Goal: Transaction & Acquisition: Purchase product/service

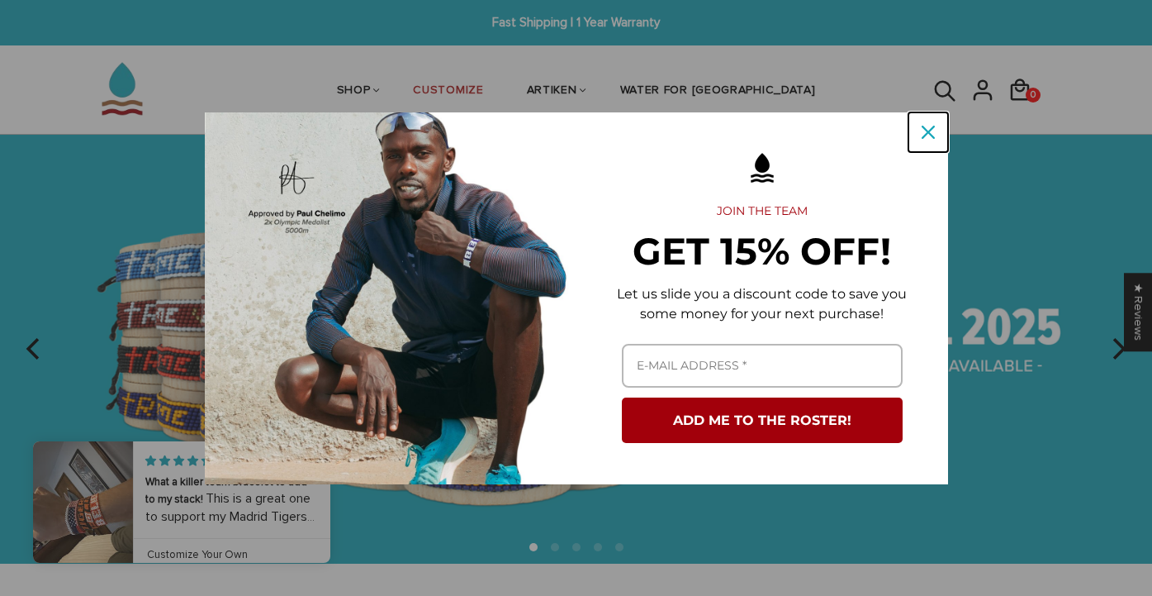
click at [927, 134] on icon "close icon" at bounding box center [928, 132] width 13 height 13
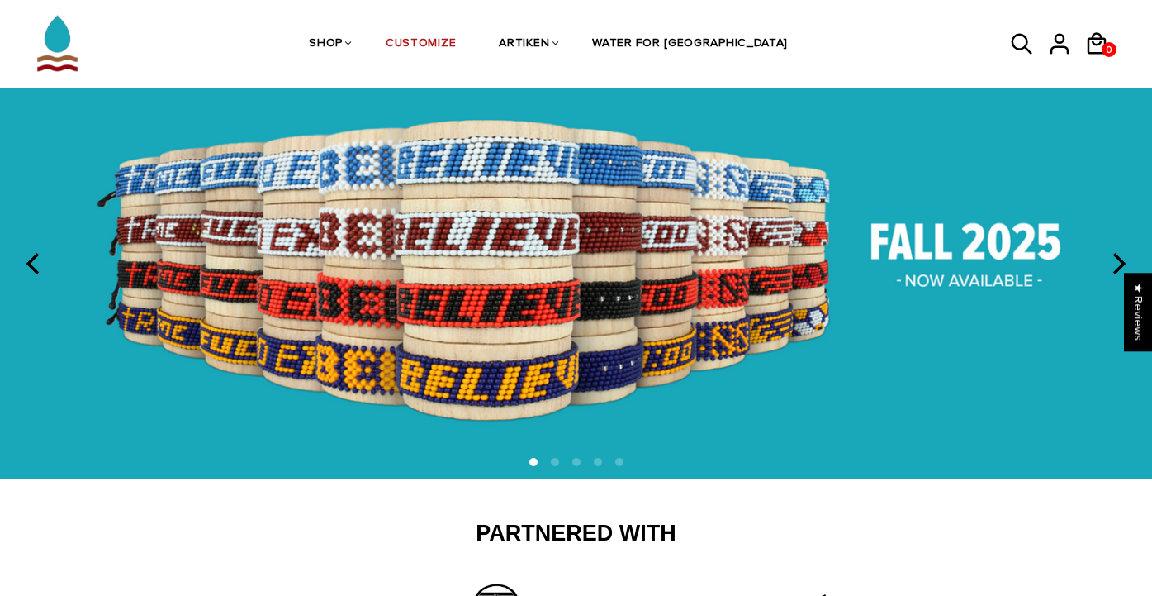
scroll to position [61, 0]
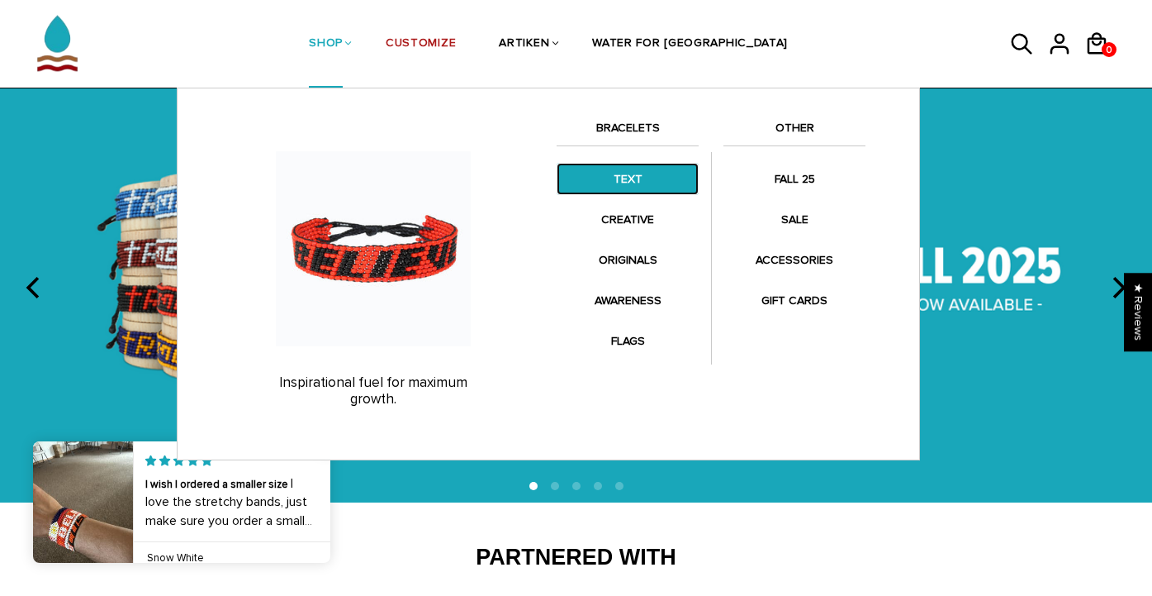
click at [650, 187] on link "TEXT" at bounding box center [628, 179] width 142 height 32
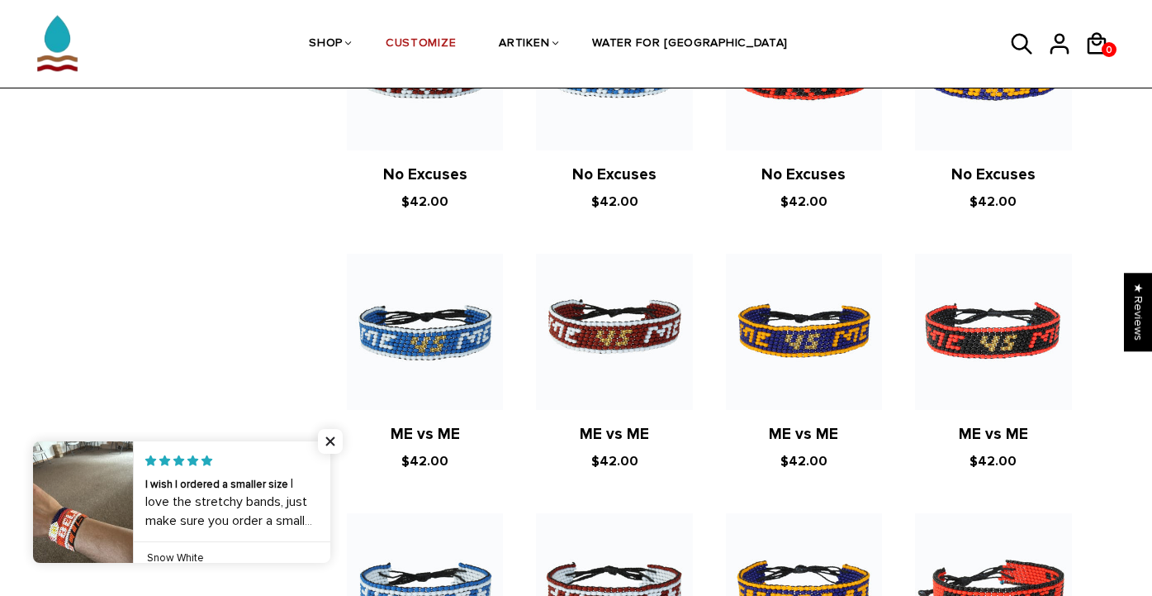
scroll to position [1240, 0]
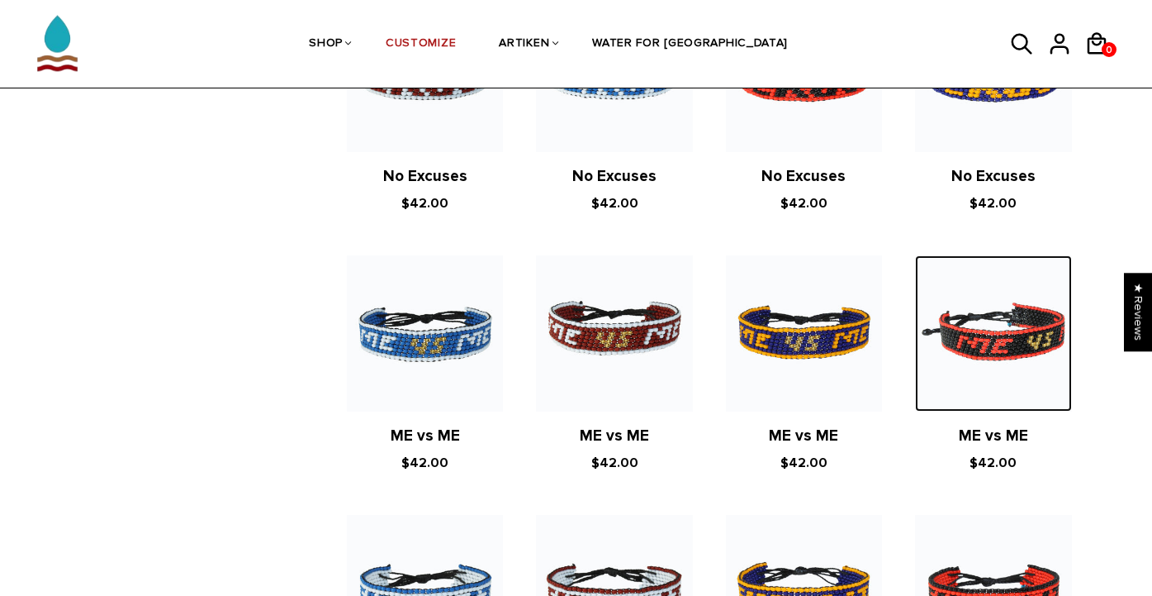
click at [967, 316] on img at bounding box center [993, 333] width 156 height 156
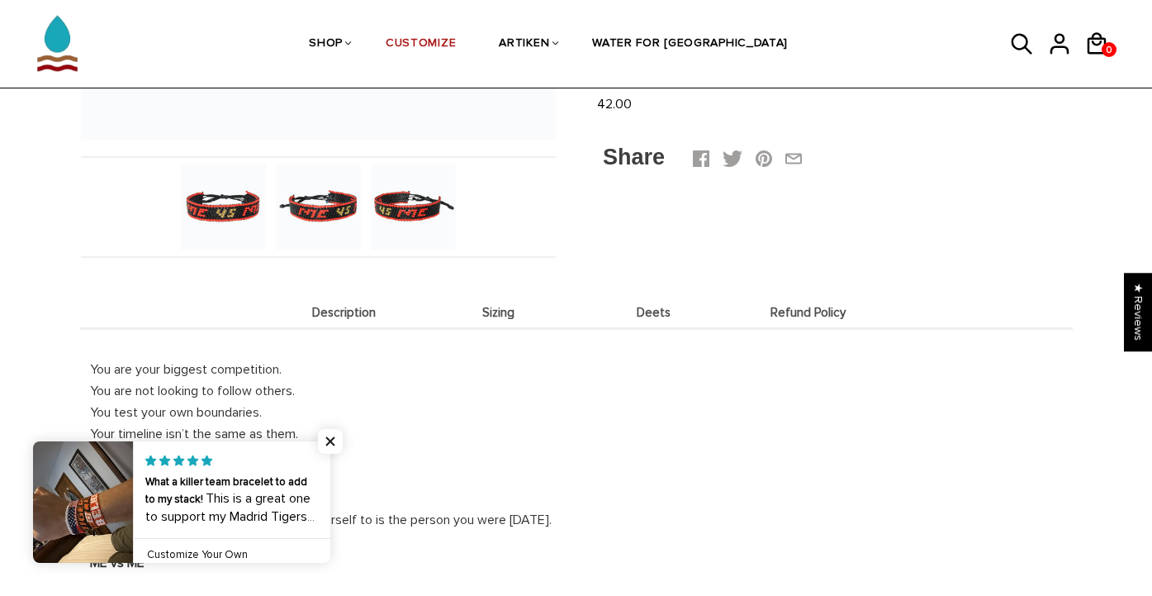
scroll to position [426, 0]
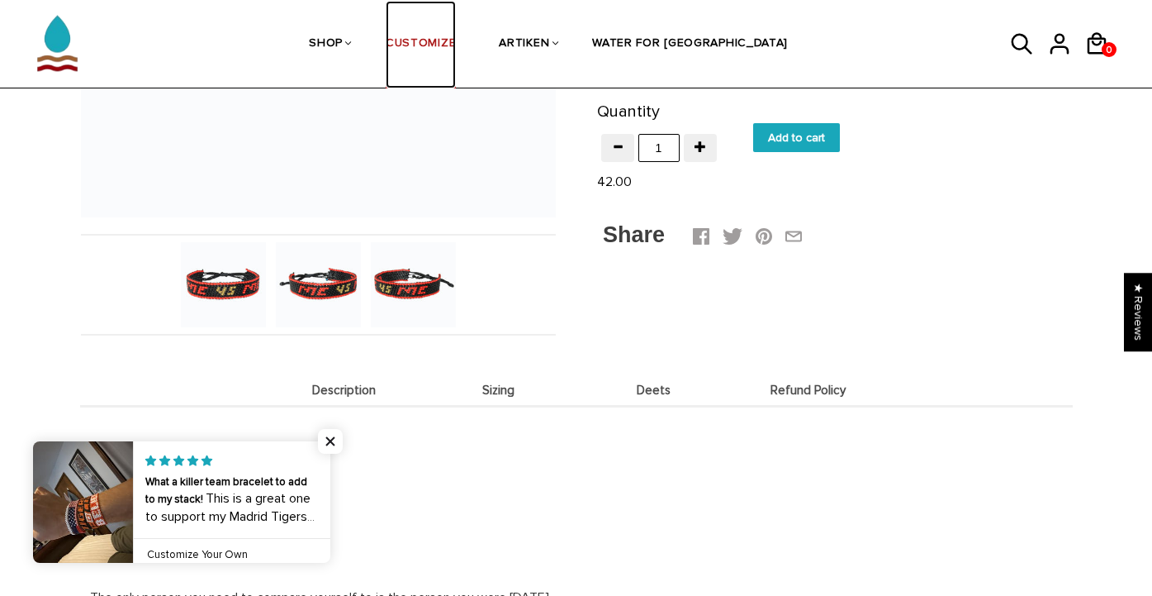
click at [456, 40] on link "CUSTOMIZE" at bounding box center [421, 45] width 70 height 88
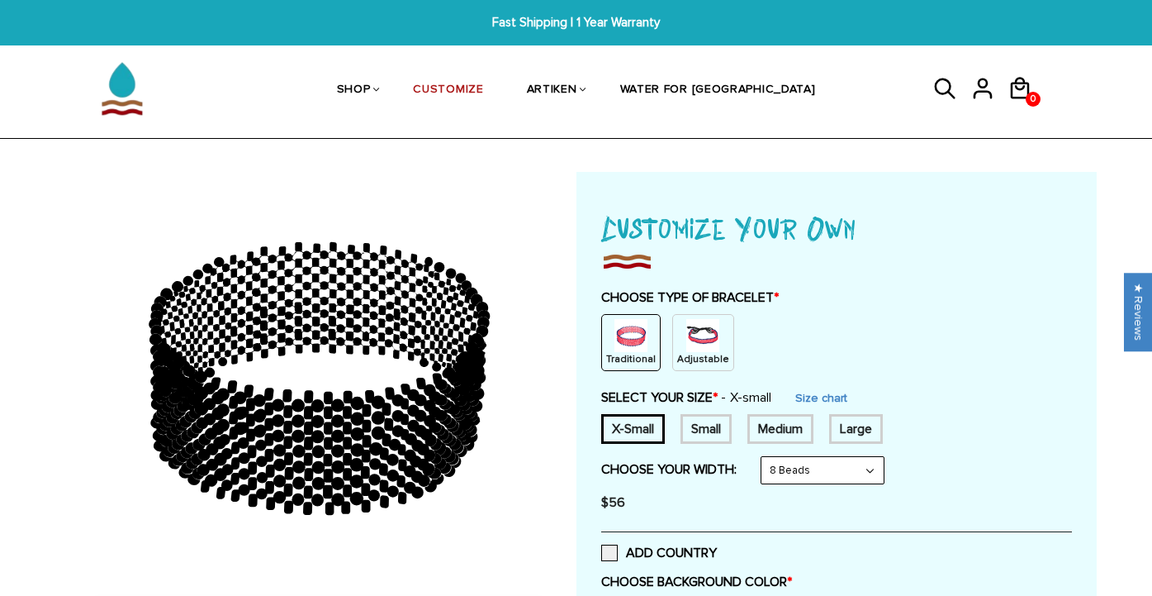
click at [697, 344] on img at bounding box center [702, 335] width 33 height 33
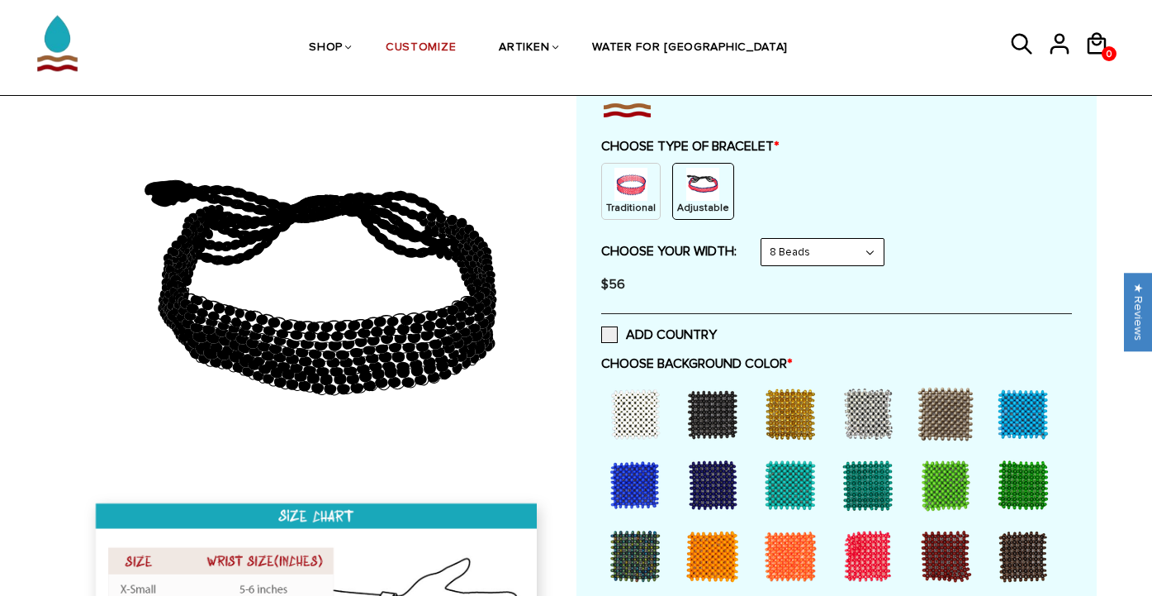
scroll to position [226, 0]
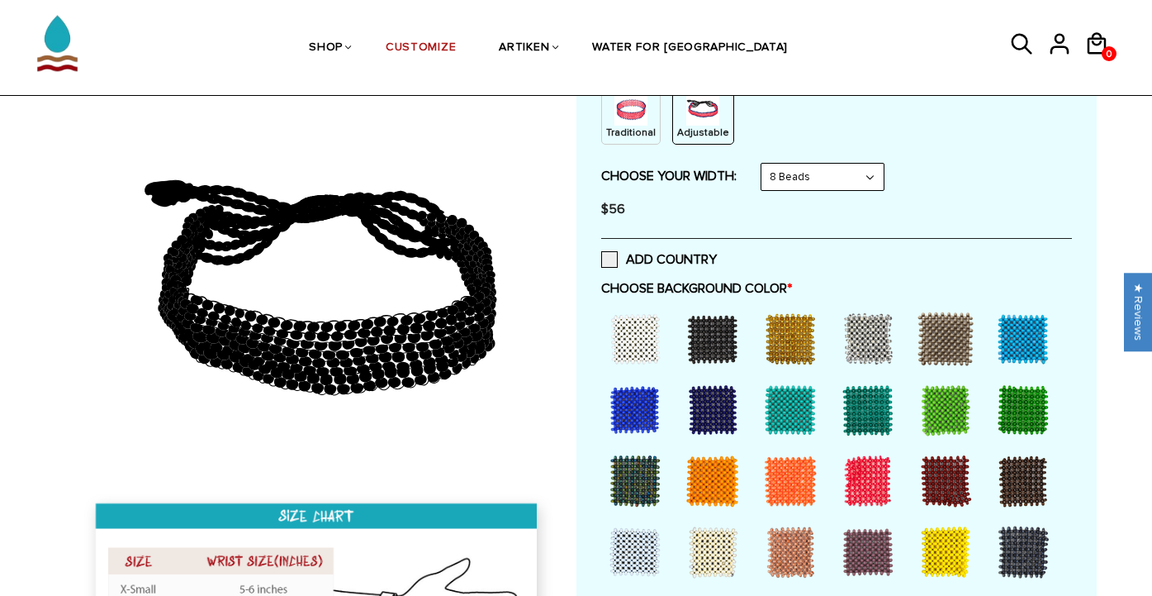
click at [872, 486] on div at bounding box center [868, 481] width 66 height 66
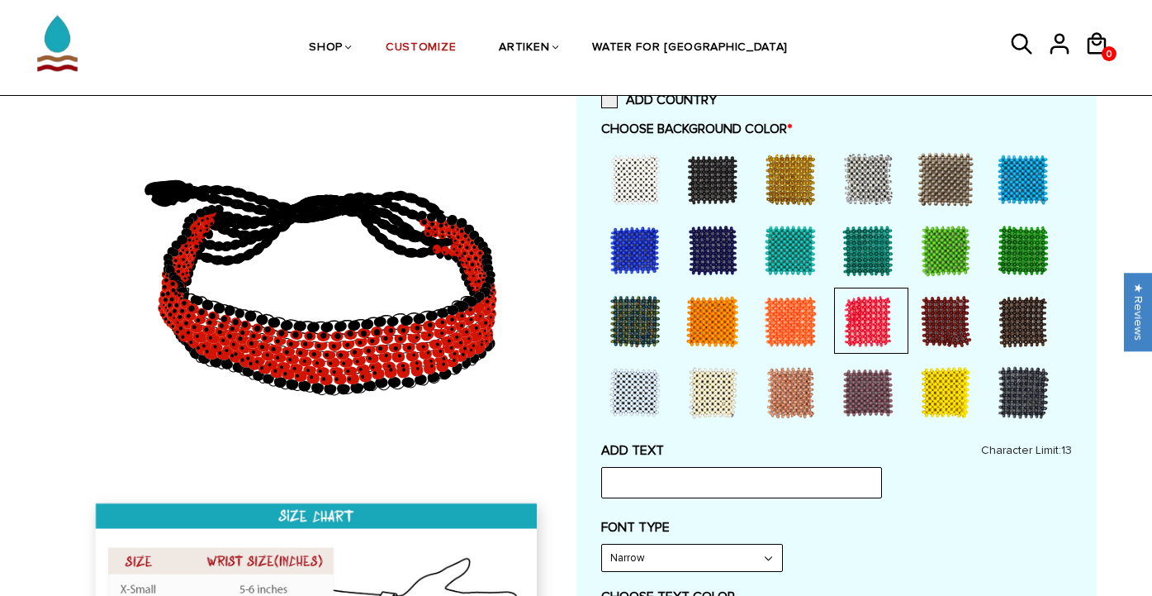
scroll to position [392, 0]
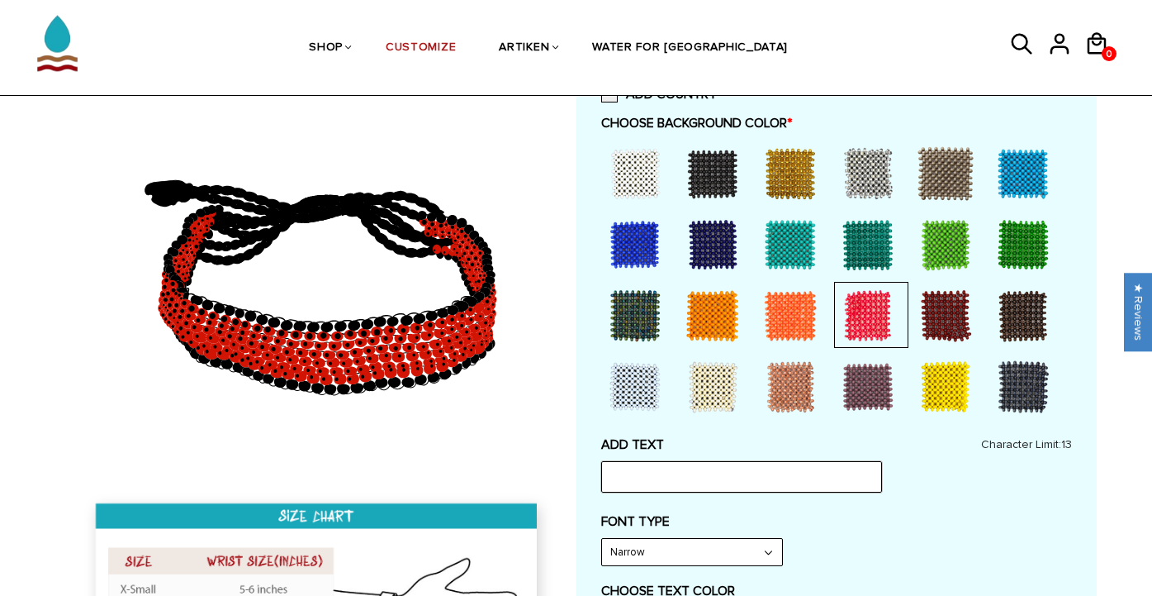
click at [800, 477] on input "text" at bounding box center [741, 476] width 281 height 31
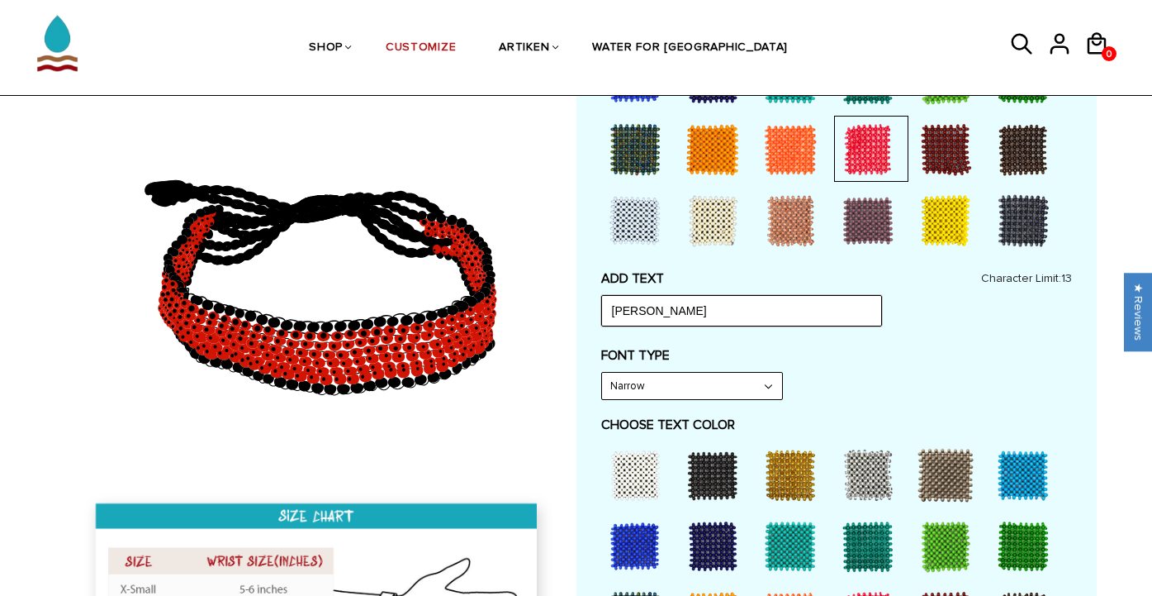
scroll to position [568, 0]
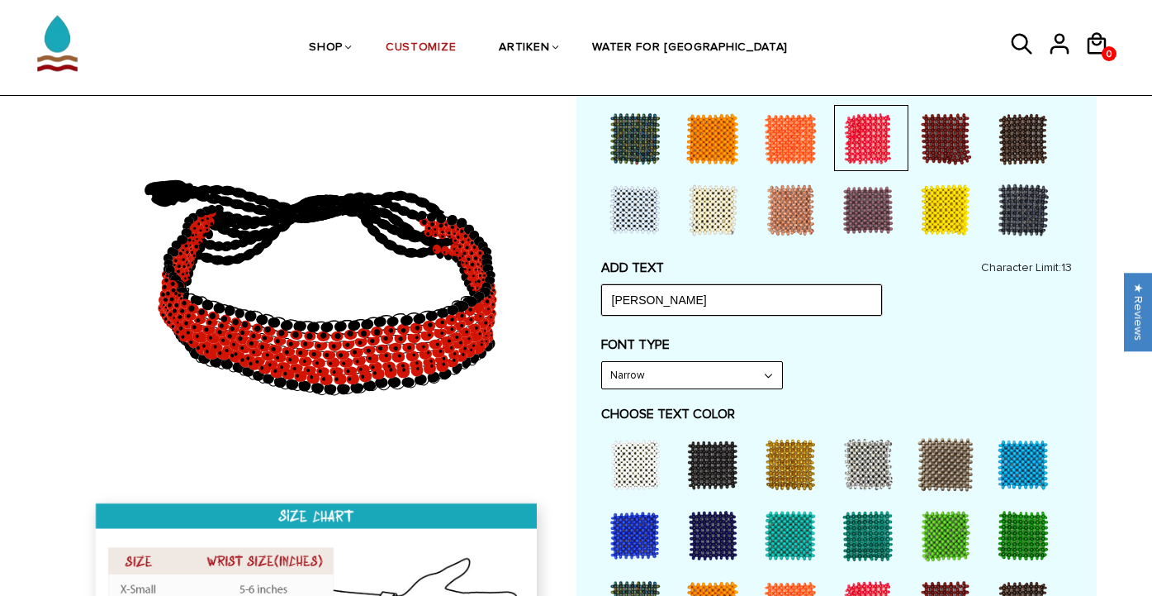
type input "[PERSON_NAME]"
click at [632, 457] on div at bounding box center [635, 464] width 66 height 66
click at [761, 368] on select "Narrow Bold" at bounding box center [692, 375] width 180 height 26
select select "Bold"
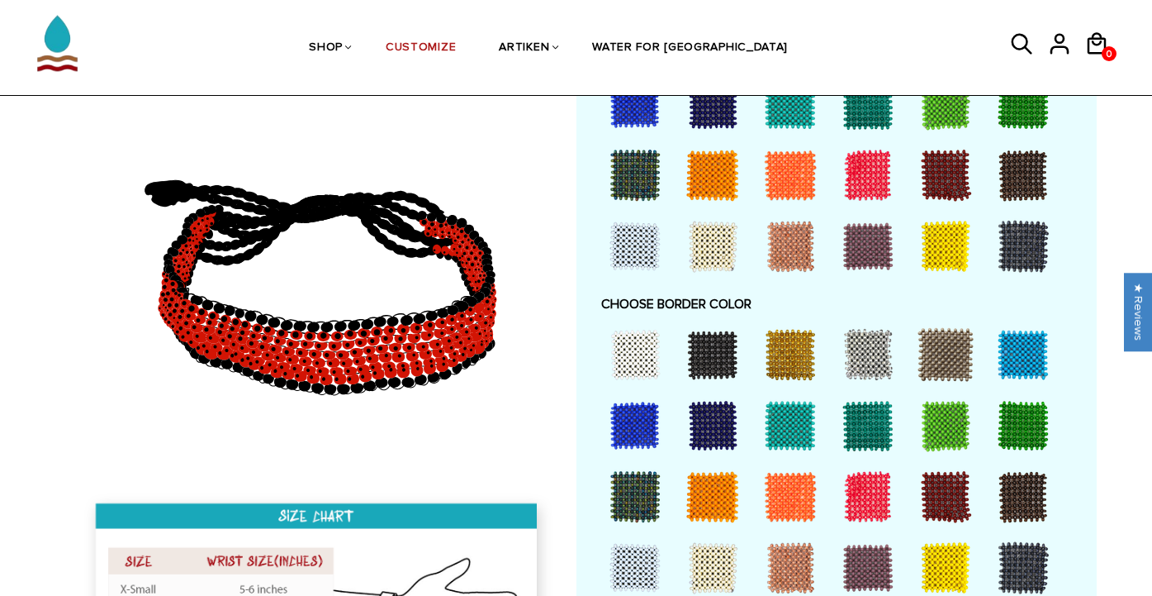
scroll to position [1003, 0]
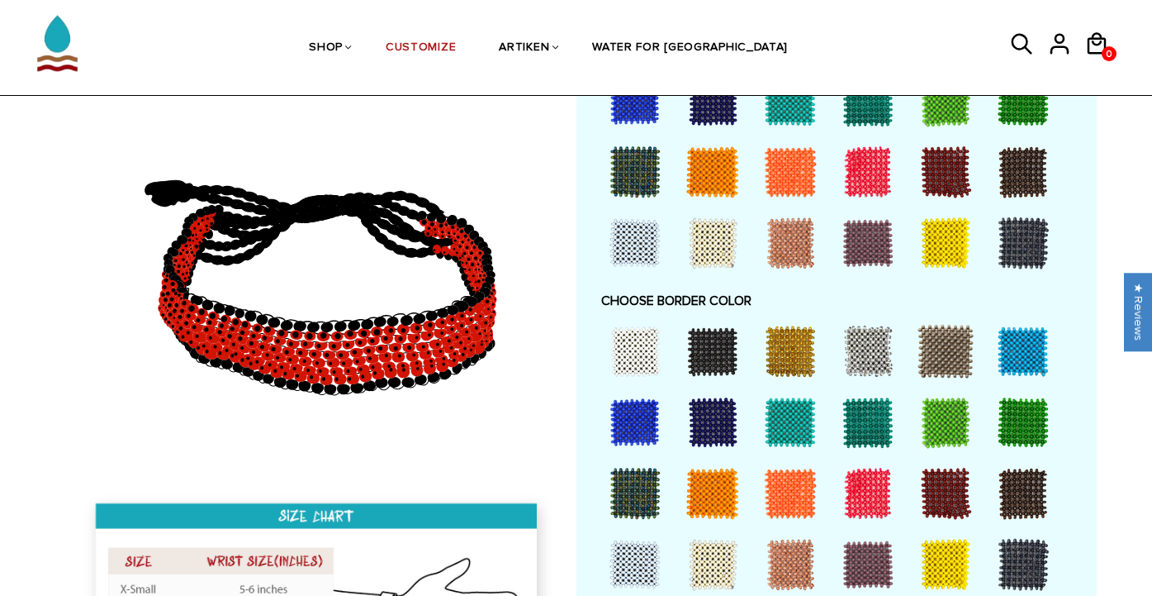
click at [640, 335] on div at bounding box center [635, 351] width 66 height 66
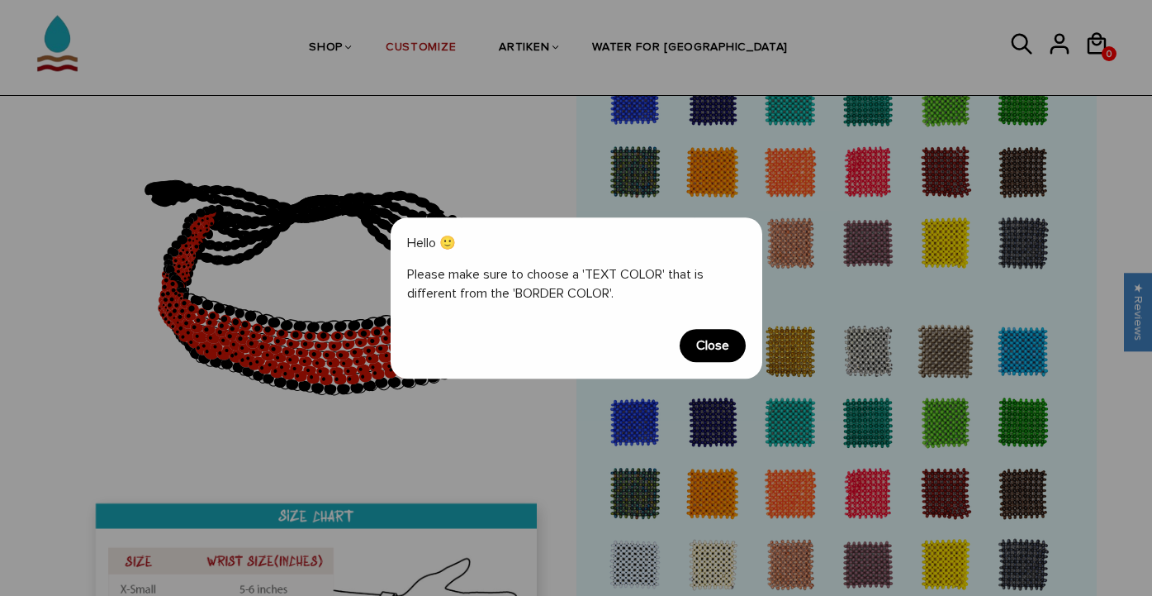
click at [722, 346] on span "Close" at bounding box center [713, 345] width 66 height 33
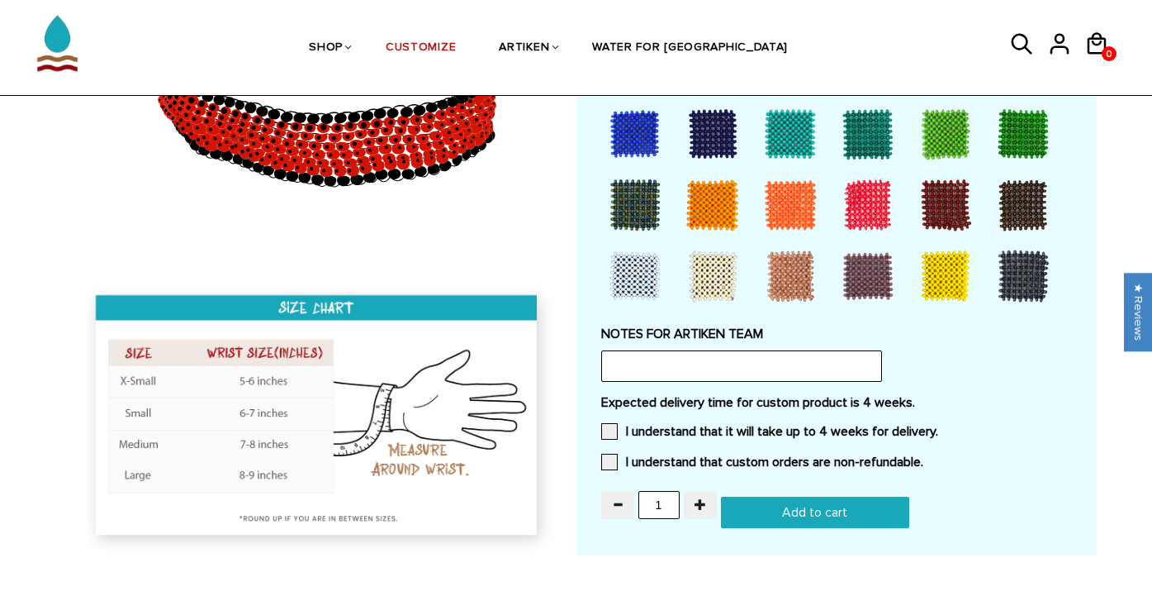
scroll to position [1293, 0]
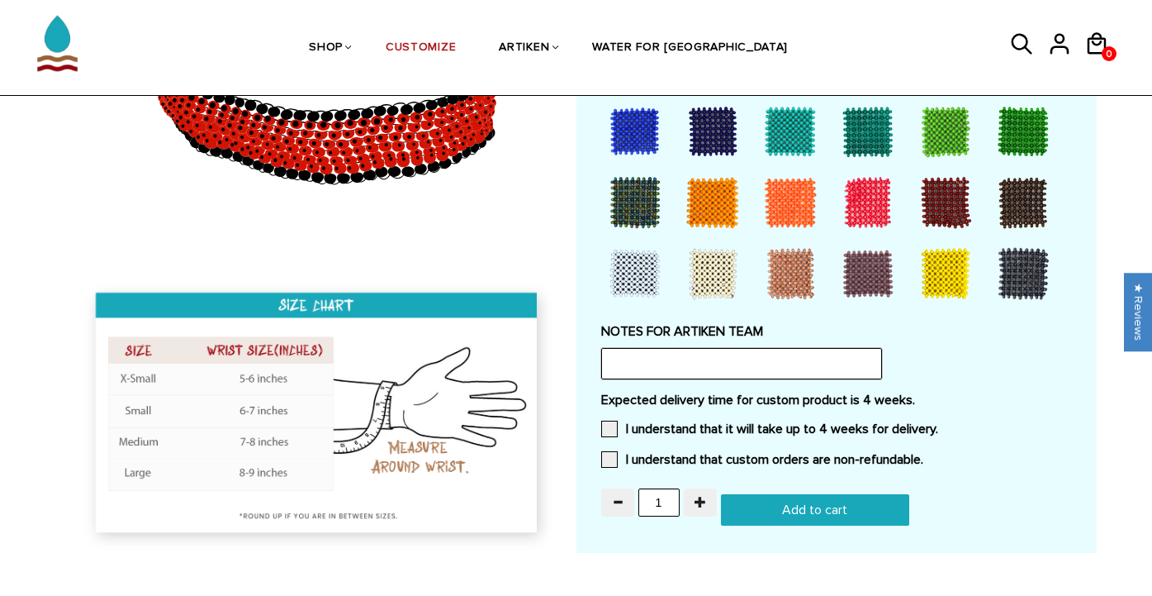
click at [707, 354] on input "text" at bounding box center [741, 363] width 281 height 31
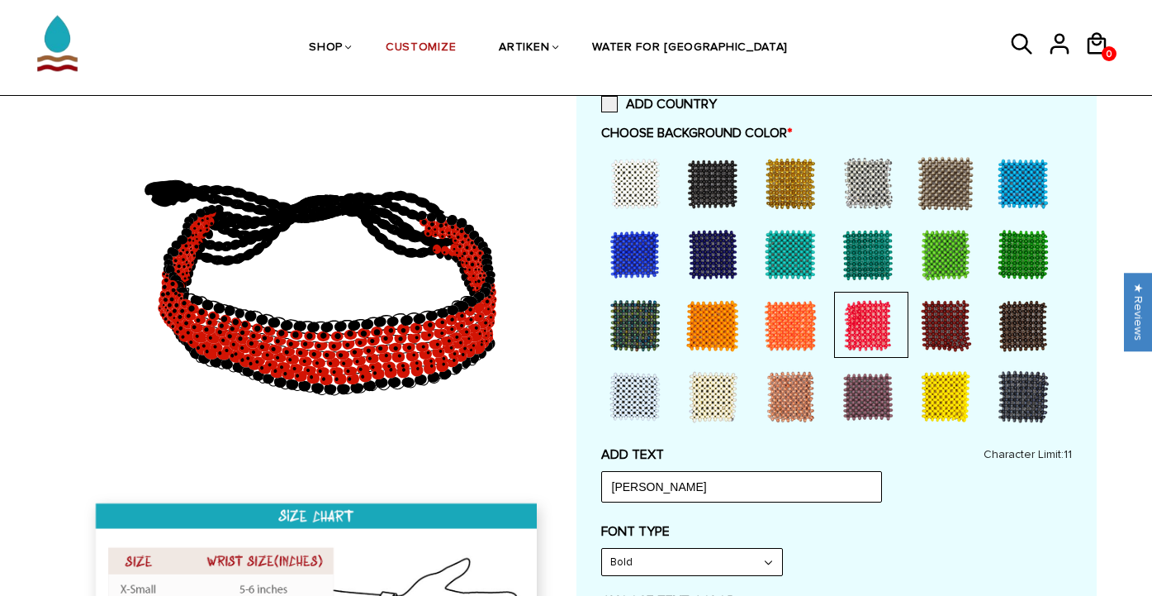
scroll to position [377, 0]
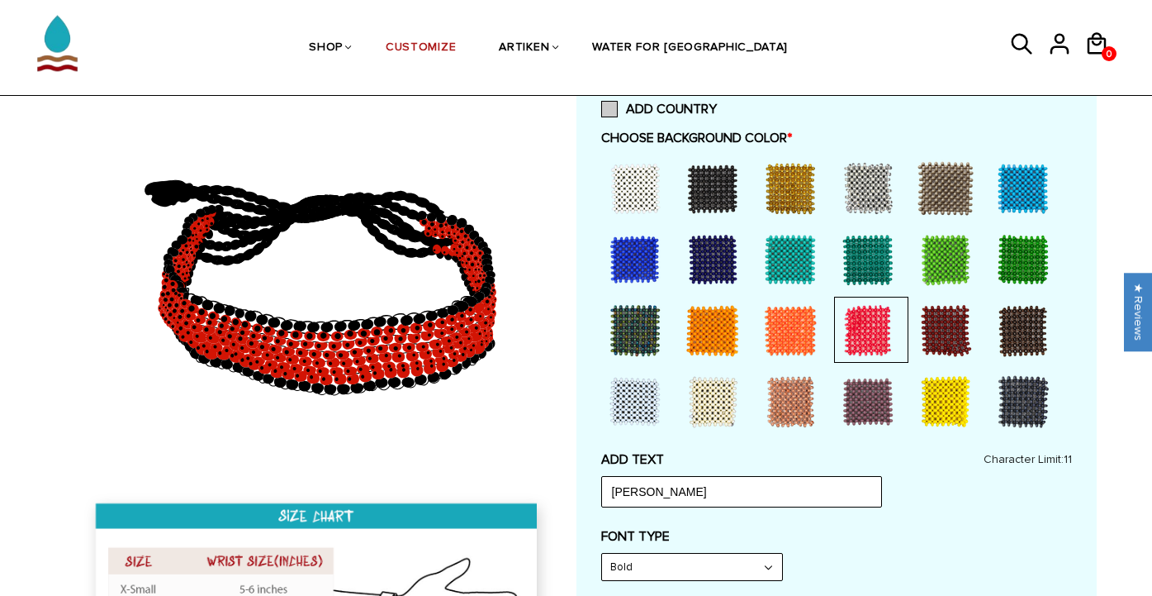
click at [605, 108] on span at bounding box center [609, 109] width 17 height 17
click at [717, 104] on input "ADD COUNTRY" at bounding box center [717, 104] width 0 height 0
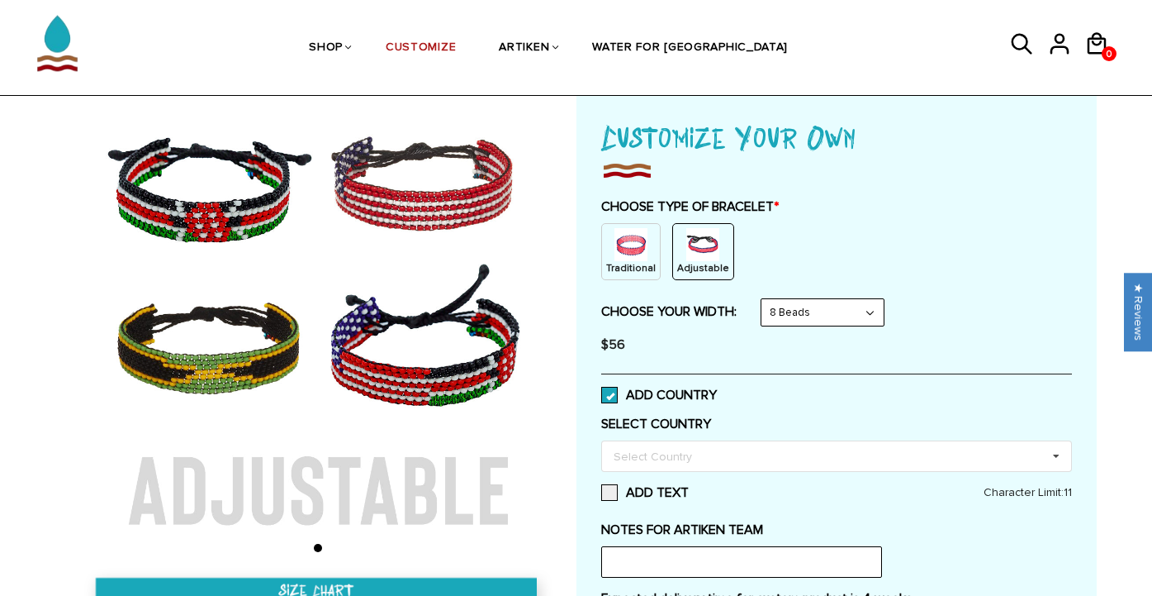
scroll to position [97, 0]
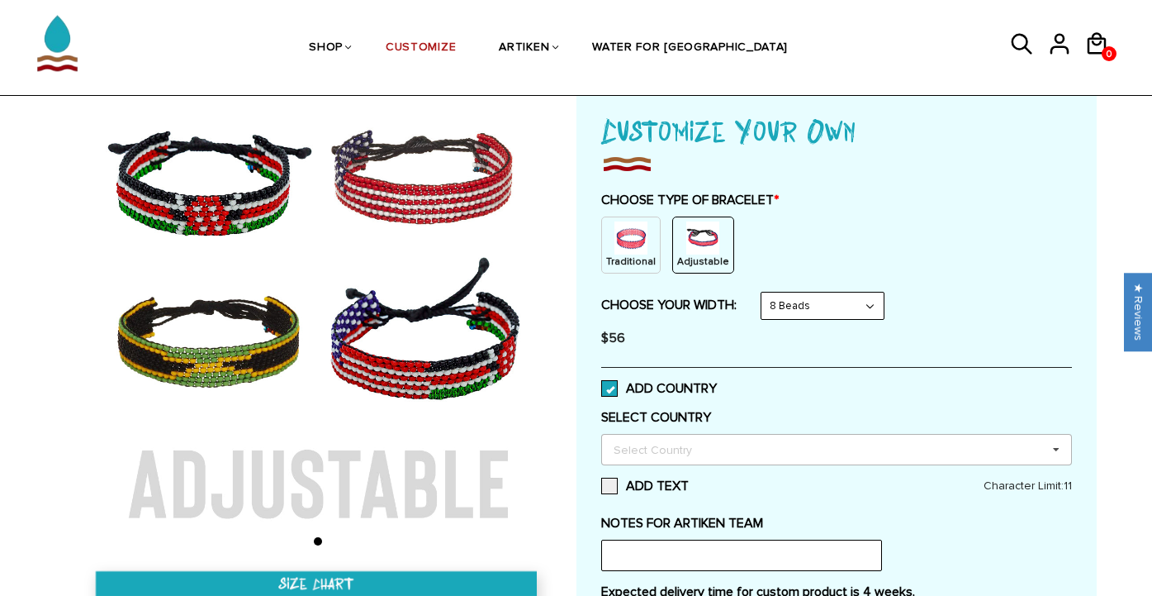
click at [759, 456] on div "Select Country Others Afghanistan Aland Islands Albania Algeria American Samoa …" at bounding box center [836, 449] width 471 height 31
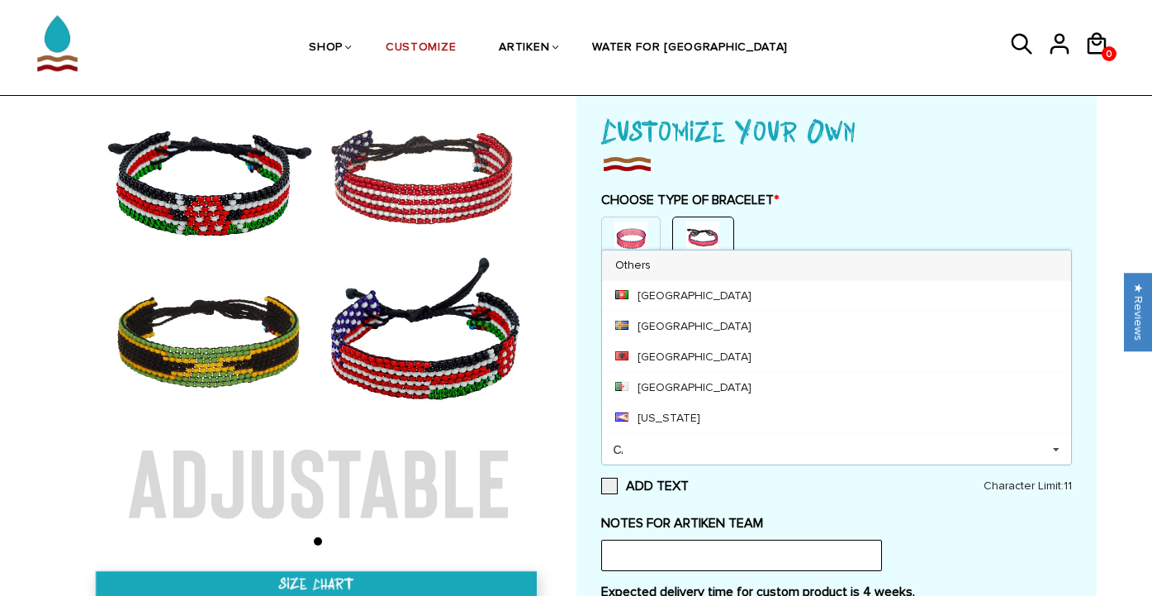
scroll to position [0, 0]
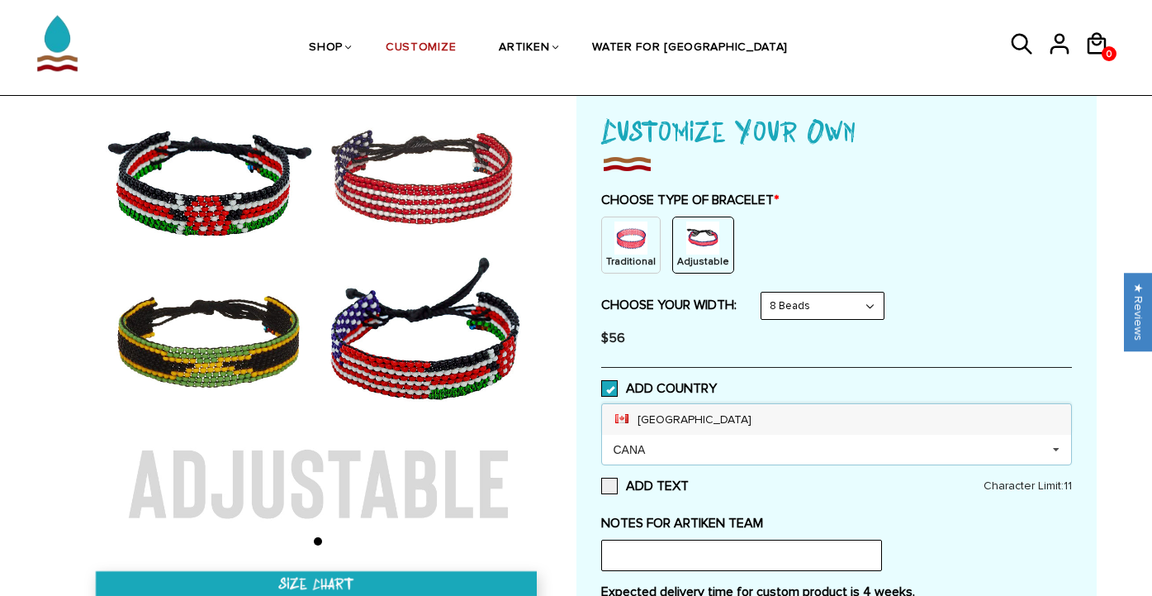
type input "CANA"
click at [719, 424] on div "[GEOGRAPHIC_DATA]" at bounding box center [836, 419] width 469 height 31
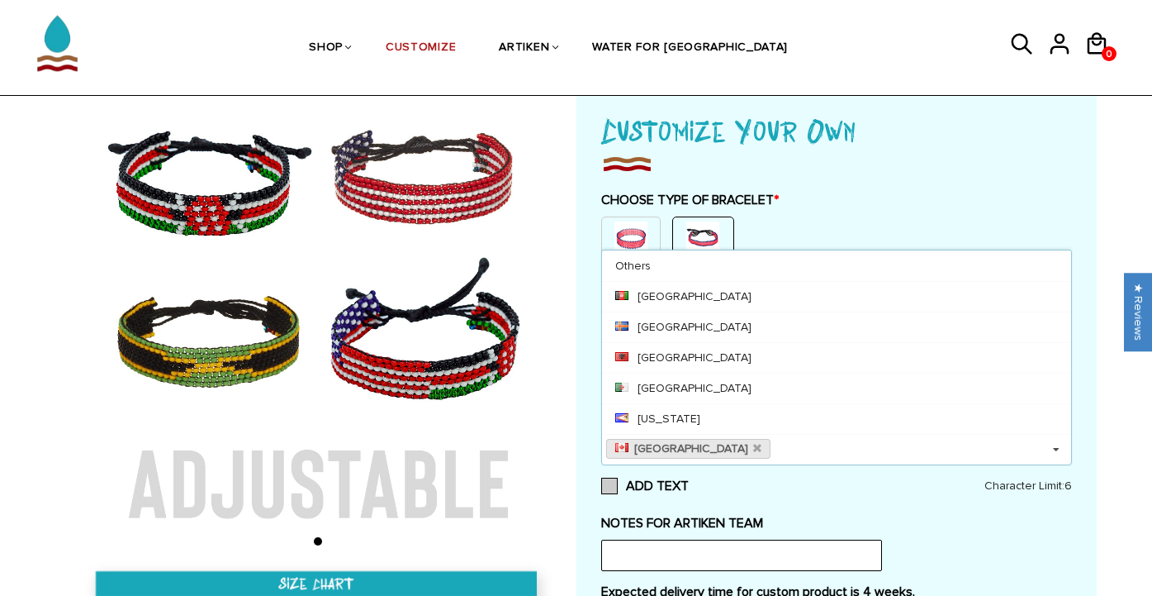
click at [792, 493] on label "ADD TEXT" at bounding box center [836, 485] width 471 height 17
click at [689, 481] on input "ADD TEXT" at bounding box center [689, 481] width 0 height 0
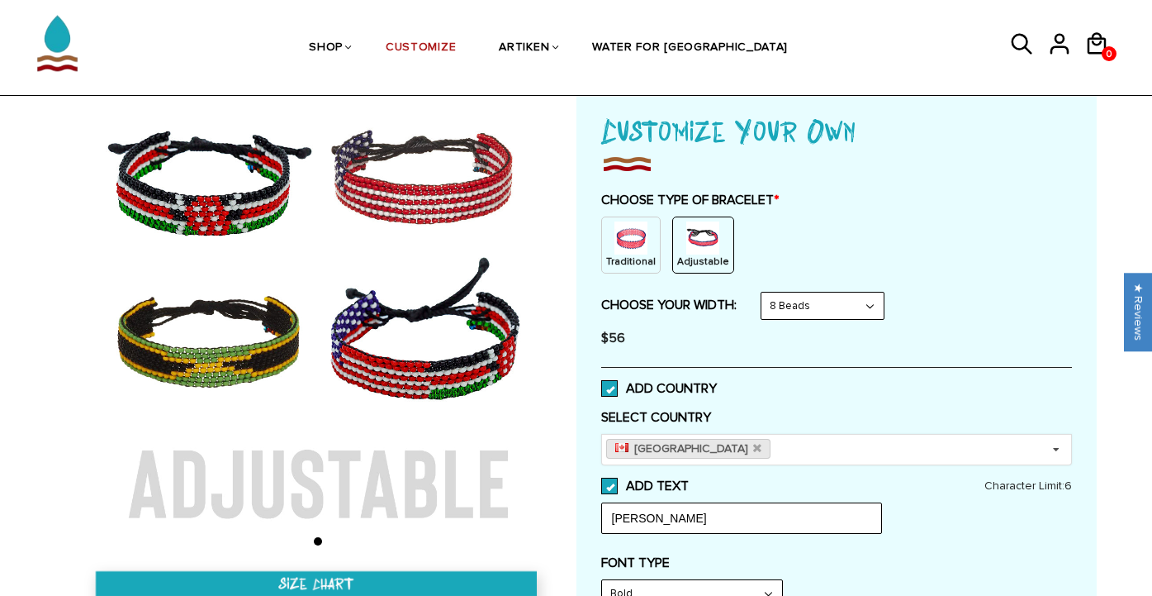
click at [792, 493] on label "ADD TEXT" at bounding box center [836, 485] width 471 height 17
click at [689, 481] on input "ADD TEXT" at bounding box center [689, 481] width 0 height 0
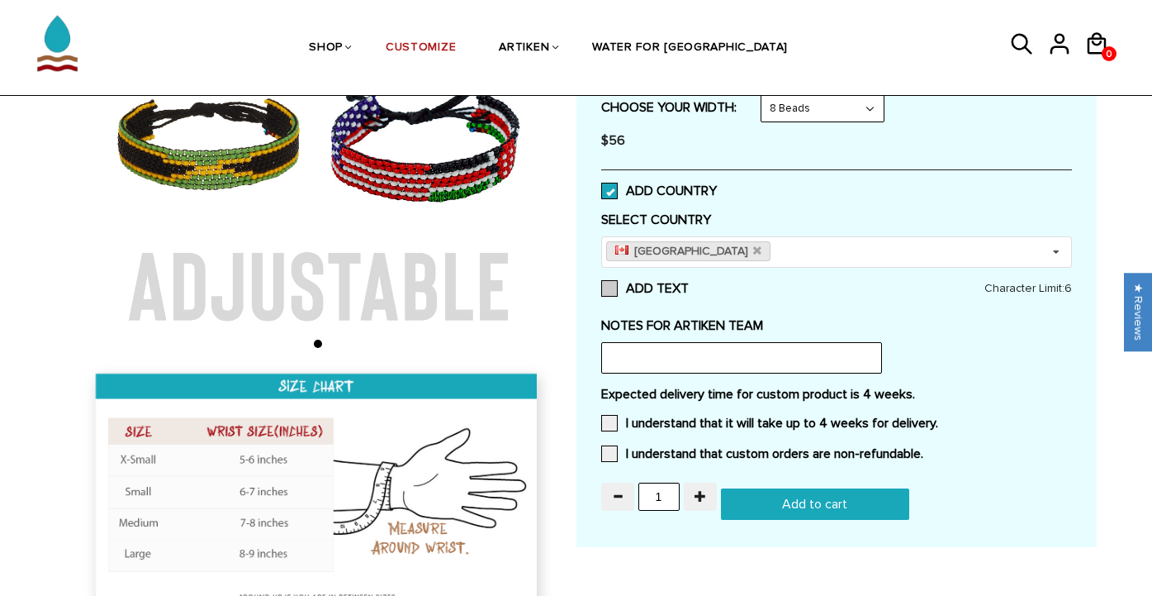
scroll to position [301, 0]
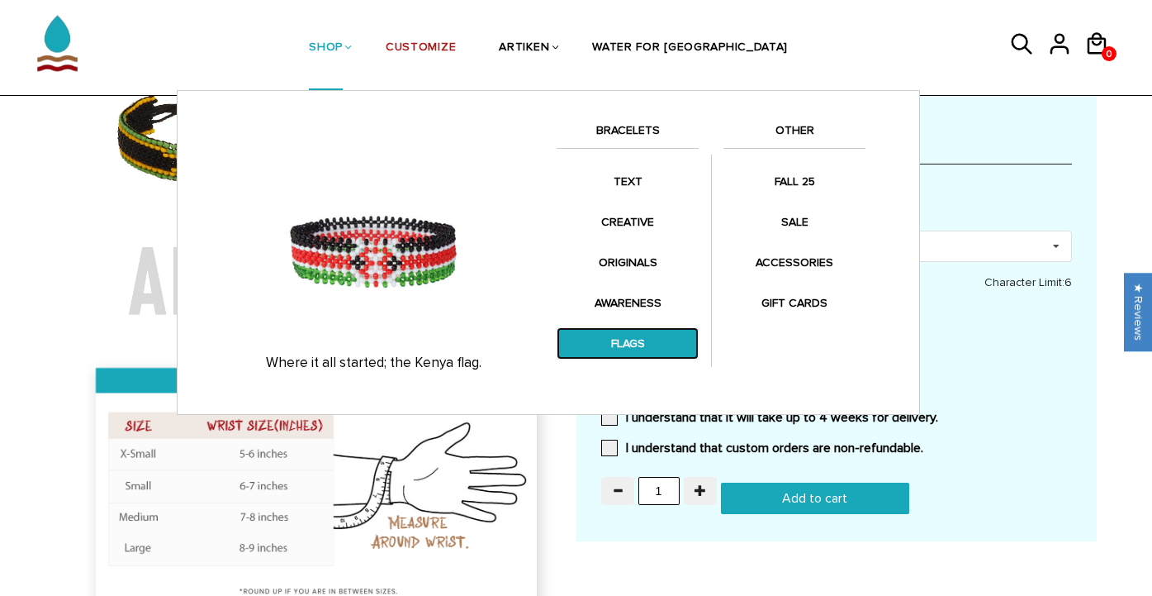
click at [642, 349] on link "FLAGS" at bounding box center [628, 343] width 142 height 32
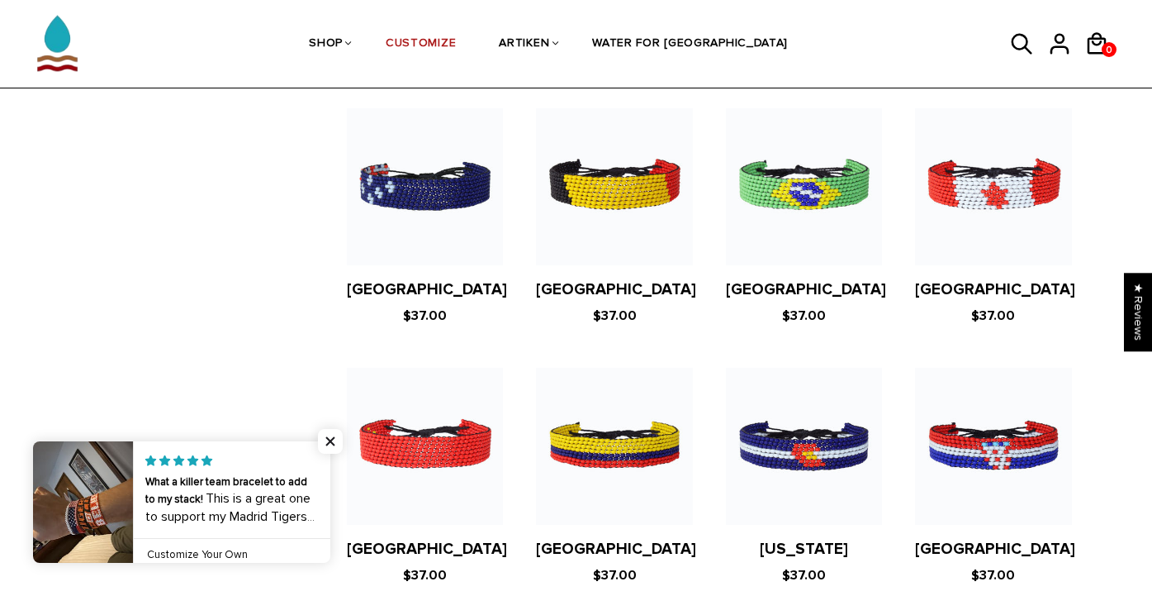
scroll to position [1704, 0]
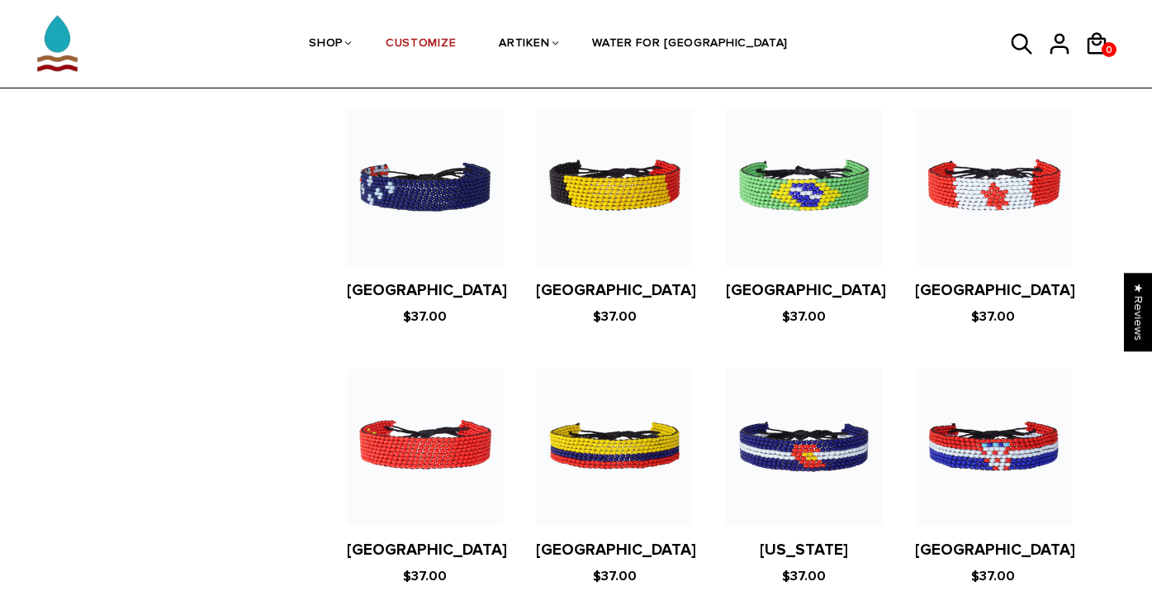
click at [981, 164] on figure at bounding box center [993, 187] width 156 height 156
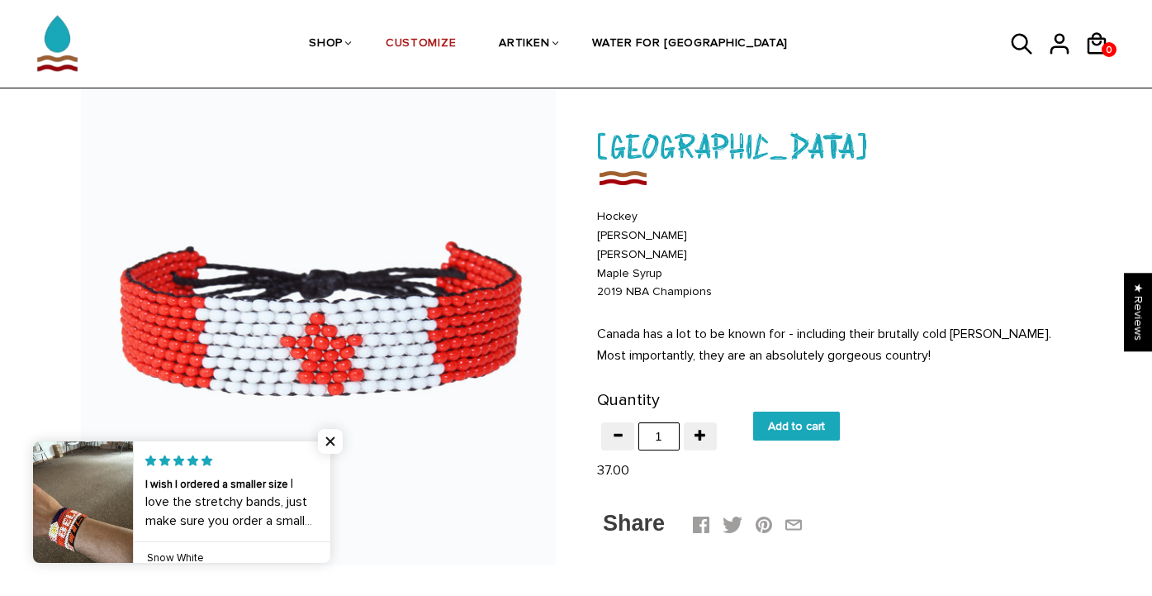
scroll to position [79, 0]
click at [380, 332] on img at bounding box center [318, 326] width 475 height 475
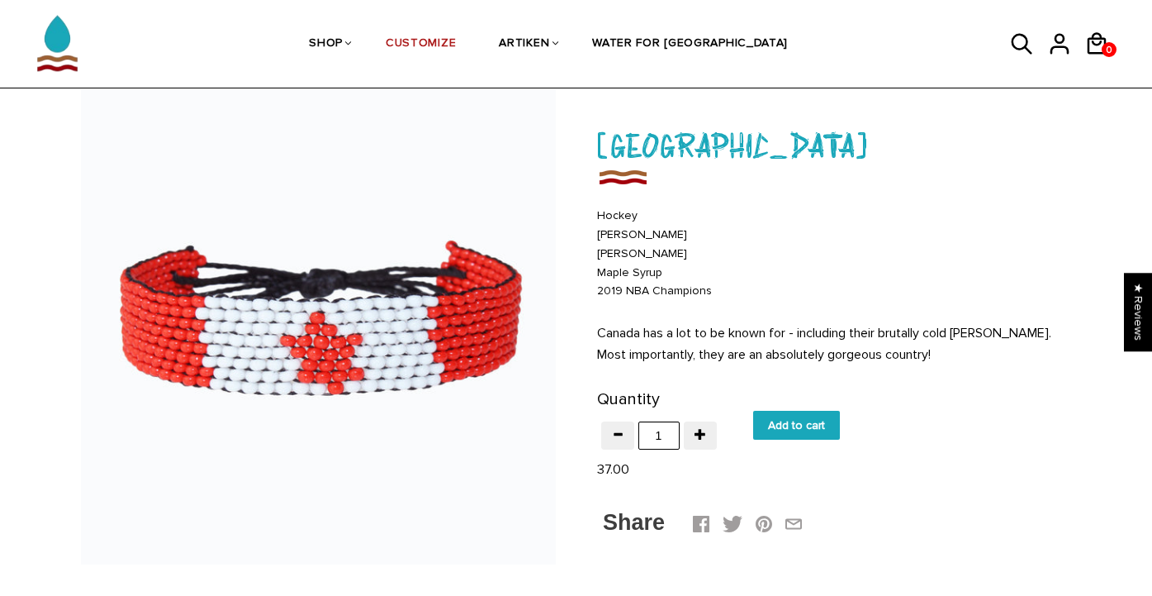
click at [415, 306] on img at bounding box center [318, 326] width 475 height 475
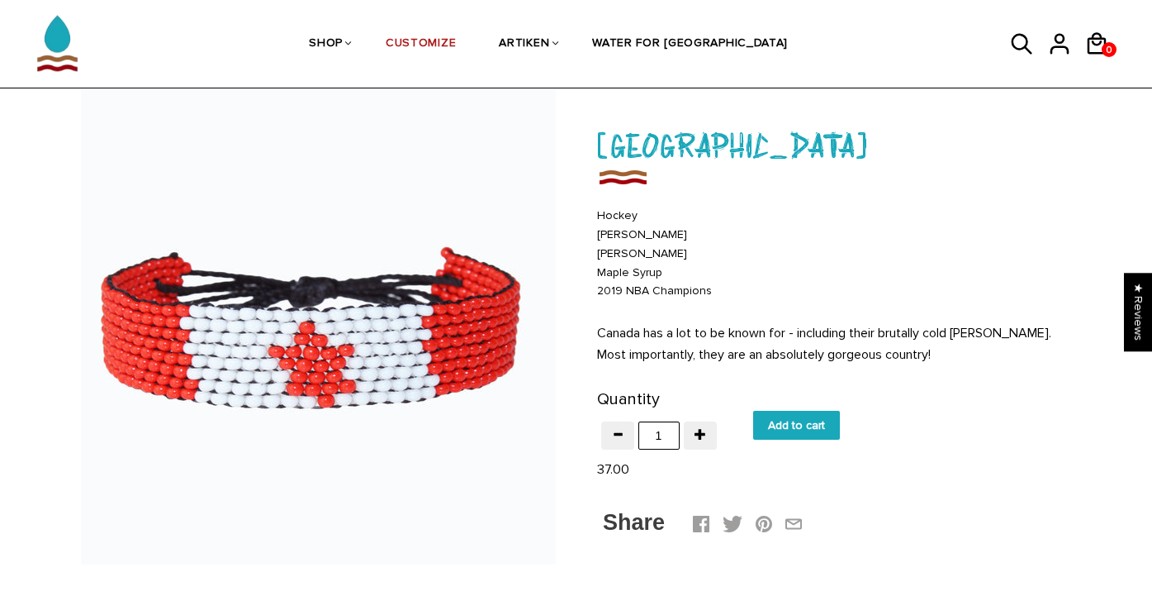
click at [415, 306] on div at bounding box center [318, 326] width 475 height 475
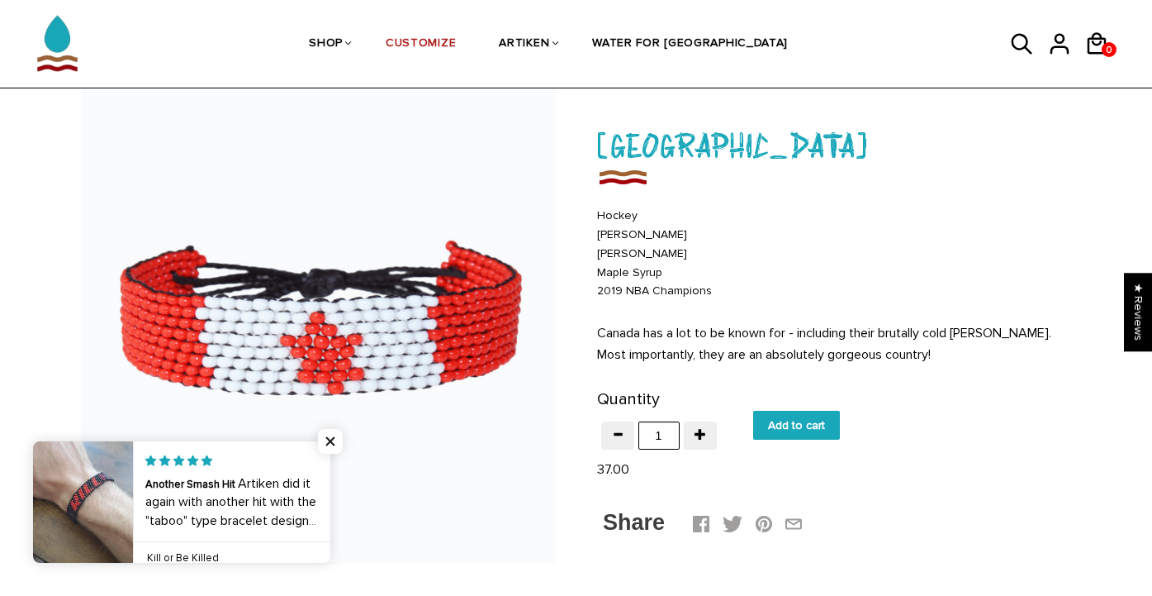
click at [415, 306] on img at bounding box center [318, 326] width 475 height 475
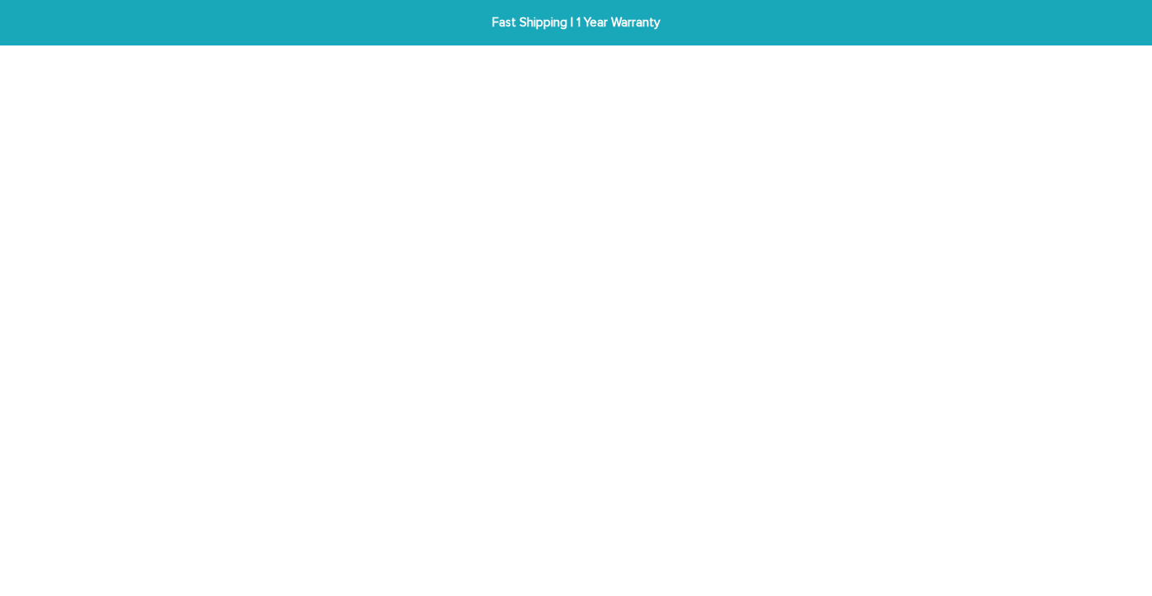
scroll to position [79, 0]
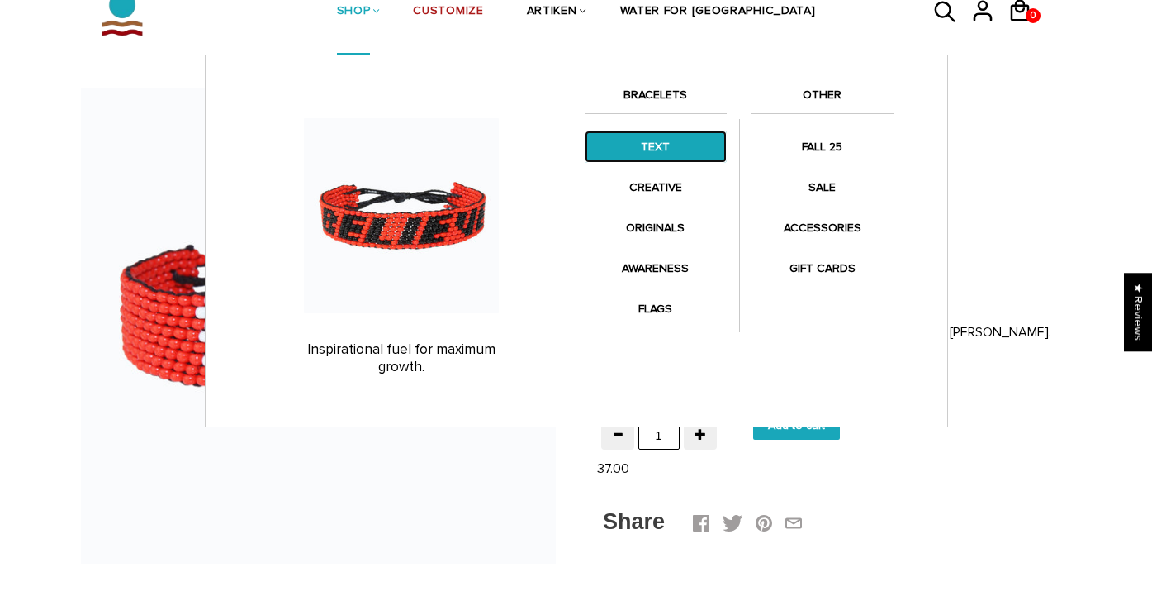
click at [645, 149] on link "TEXT" at bounding box center [656, 147] width 142 height 32
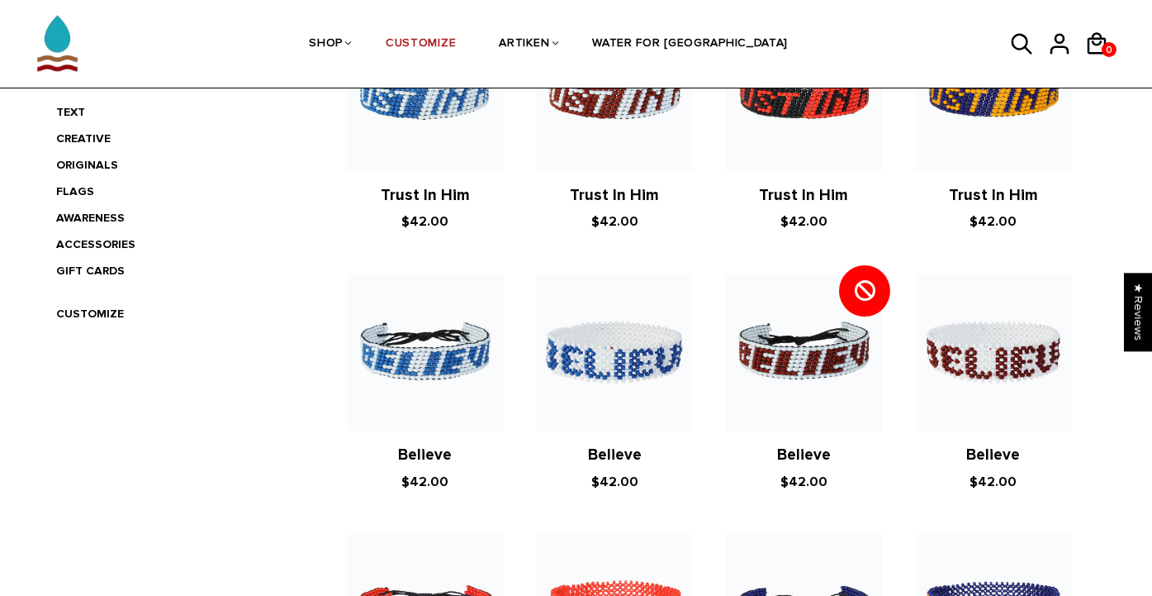
scroll to position [444, 0]
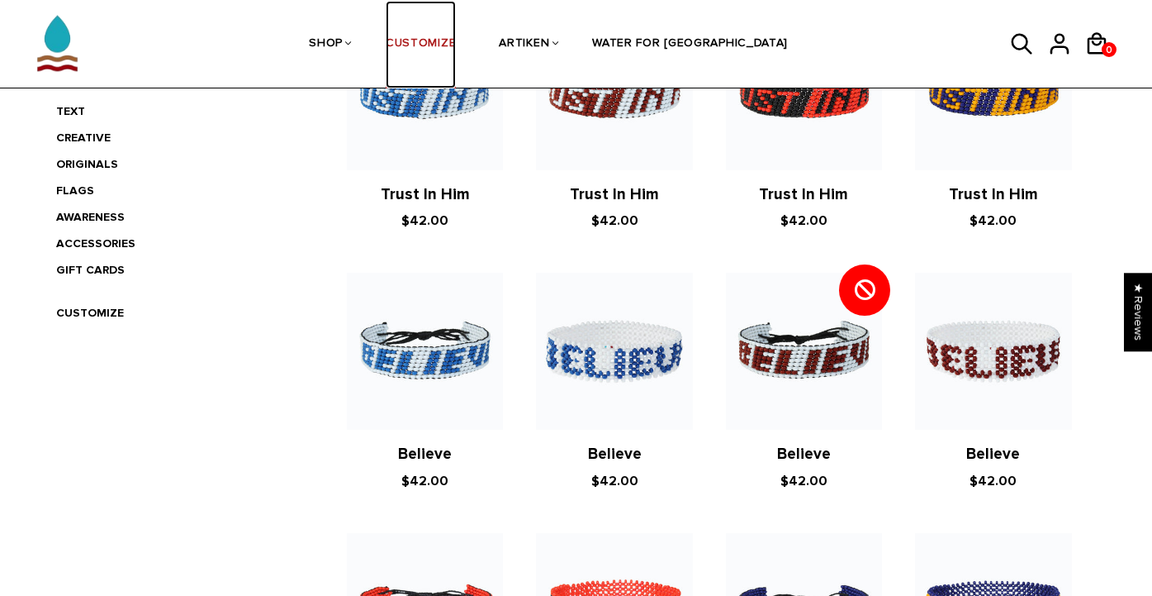
click at [456, 46] on link "CUSTOMIZE" at bounding box center [421, 45] width 70 height 88
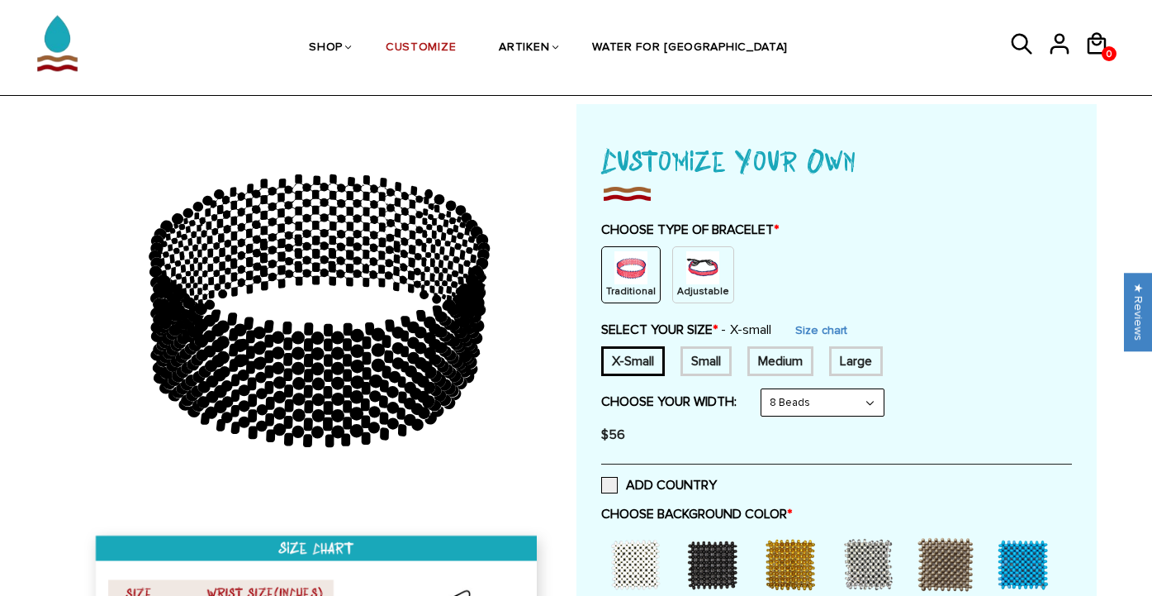
scroll to position [74, 0]
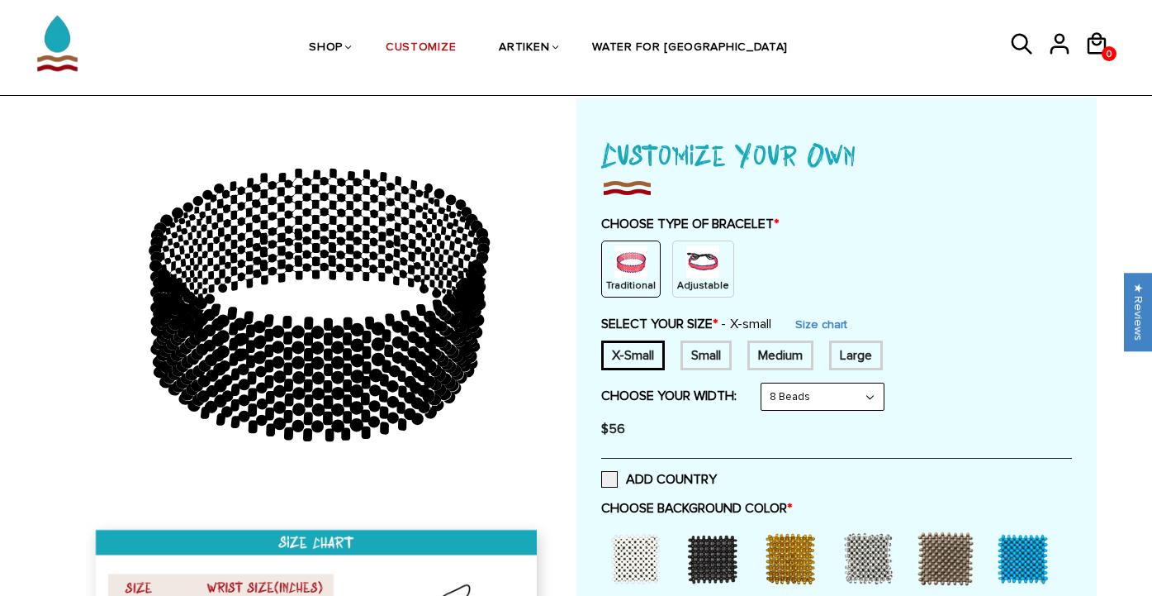
click at [695, 358] on div "Small" at bounding box center [706, 355] width 51 height 30
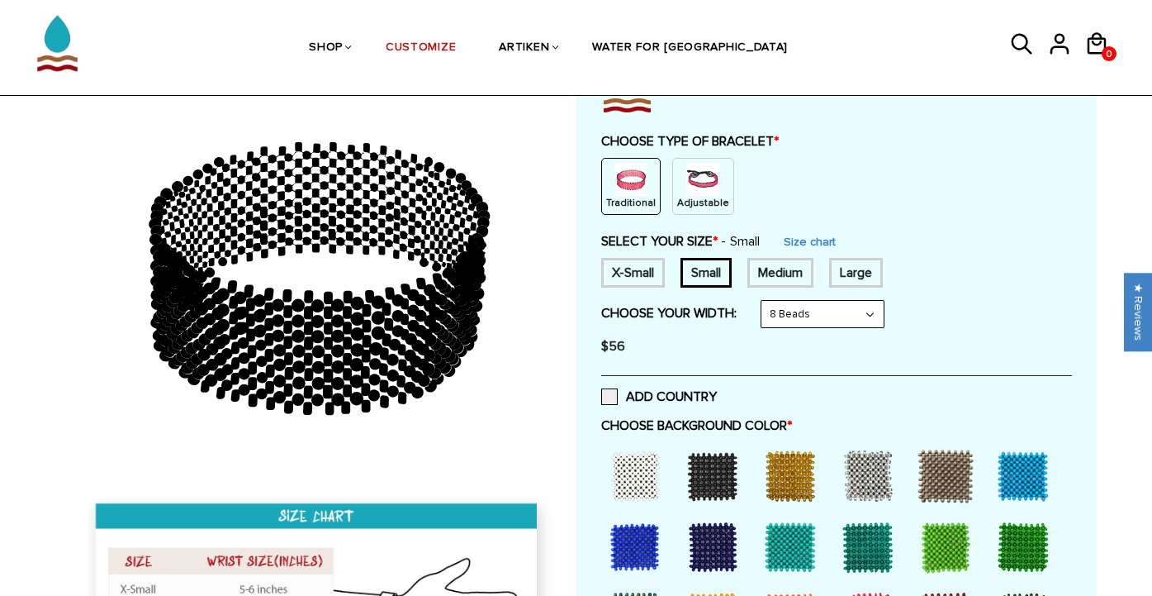
scroll to position [159, 0]
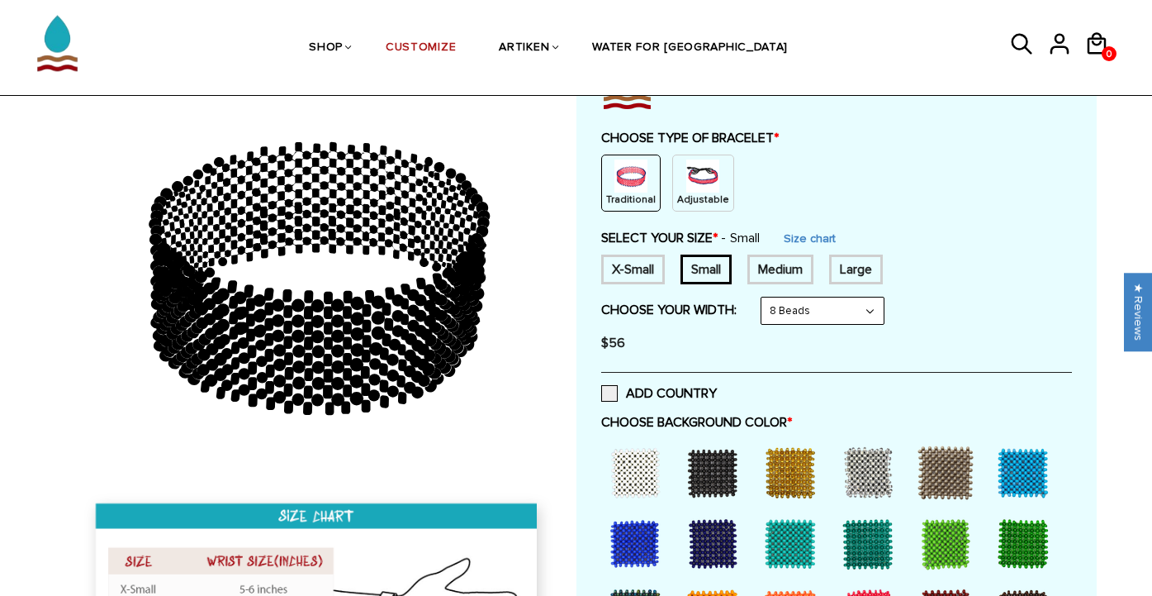
click at [642, 477] on div at bounding box center [635, 472] width 66 height 66
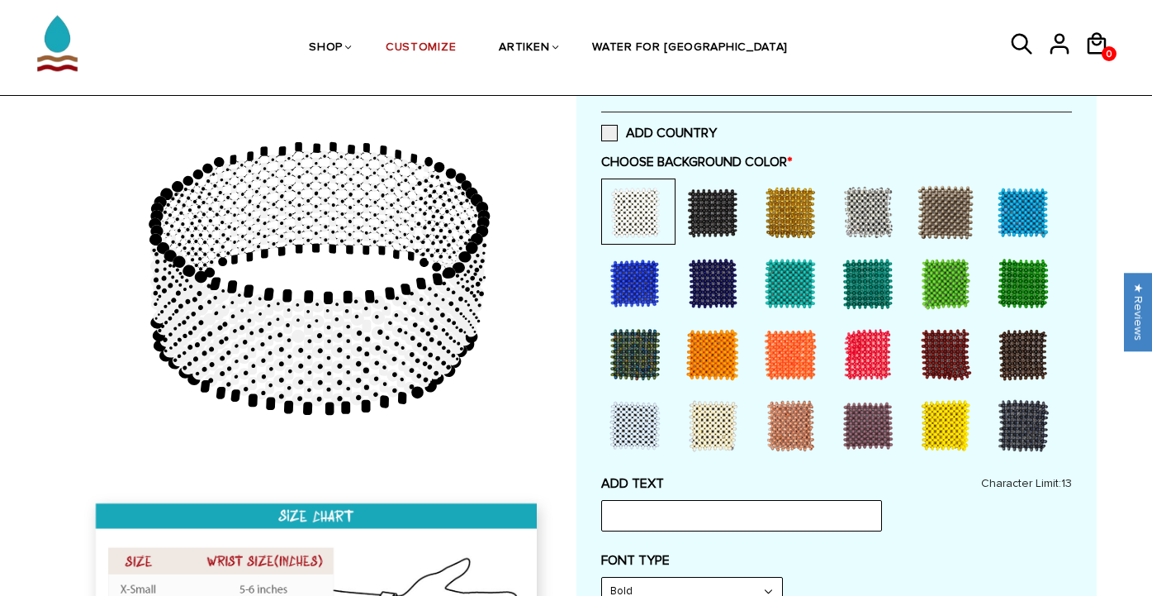
scroll to position [420, 0]
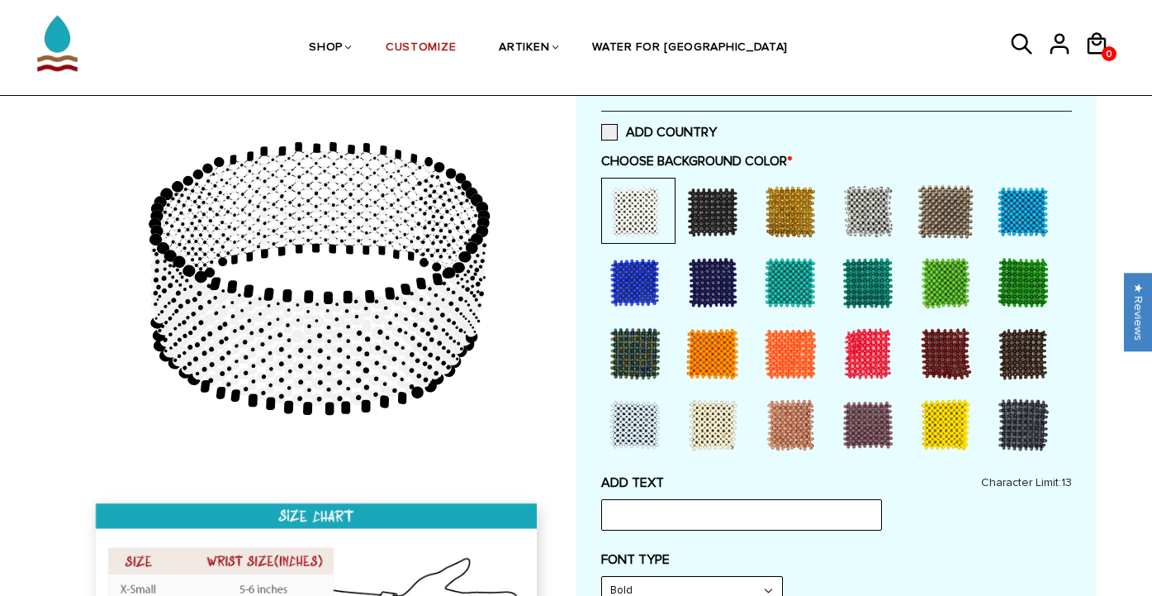
click at [857, 365] on div at bounding box center [868, 353] width 66 height 66
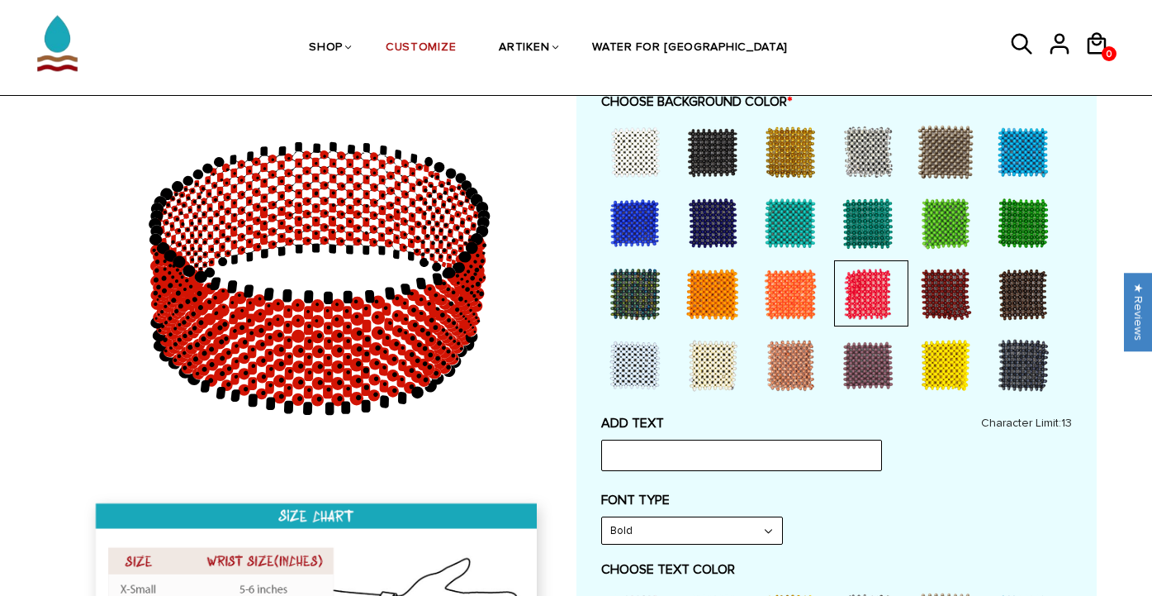
scroll to position [479, 0]
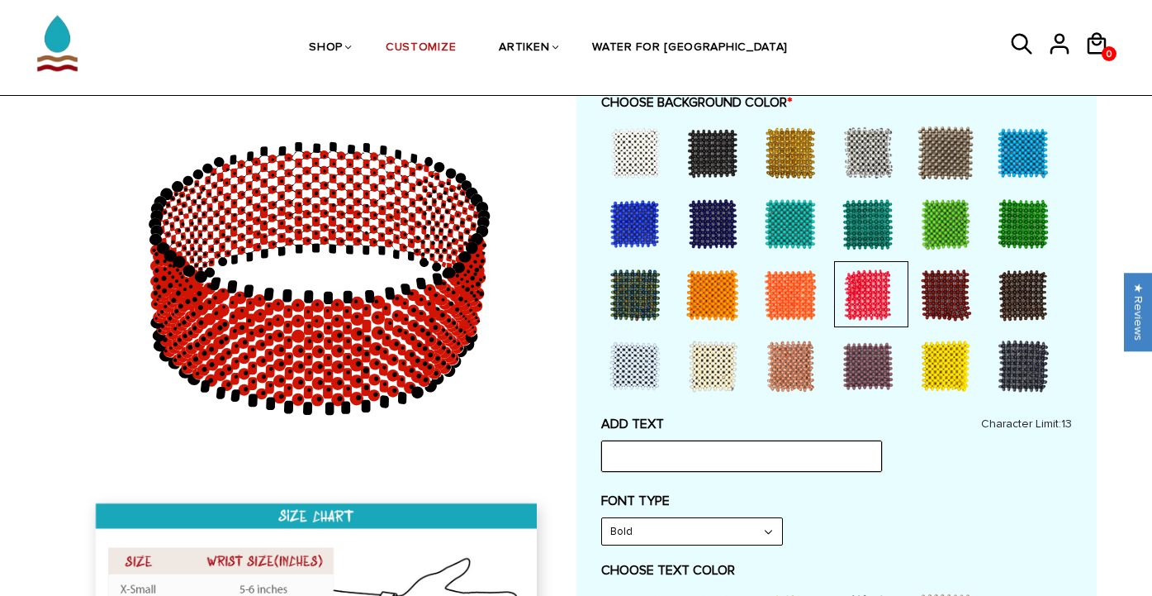
click at [745, 443] on input "text" at bounding box center [741, 455] width 281 height 31
type input "d"
click at [719, 457] on input "text" at bounding box center [741, 455] width 281 height 31
type input "[PERSON_NAME]"
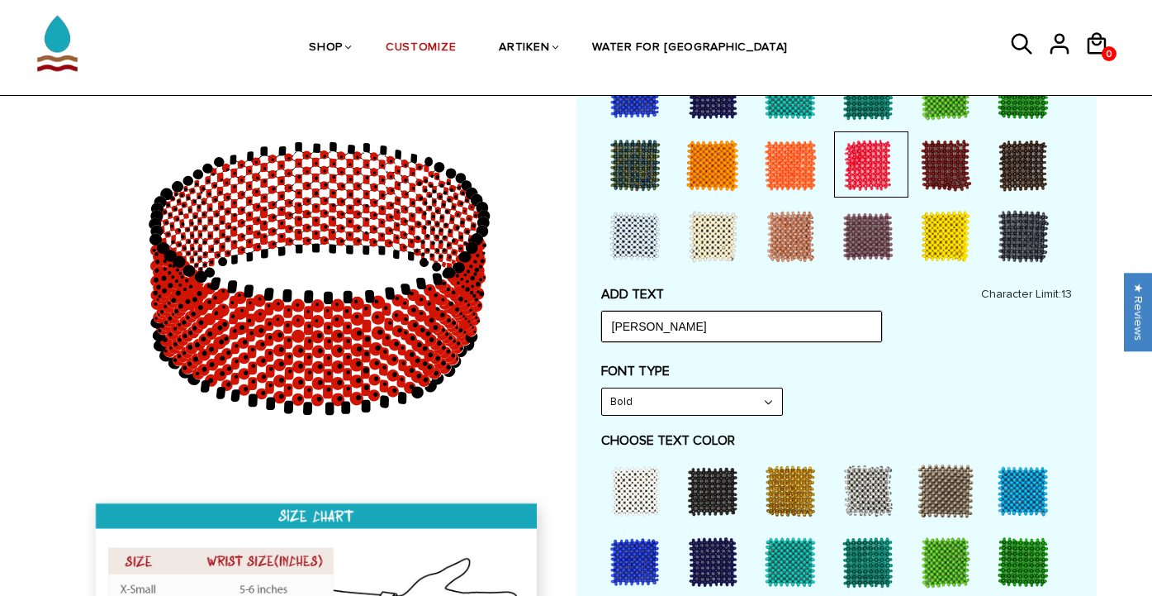
scroll to position [628, 0]
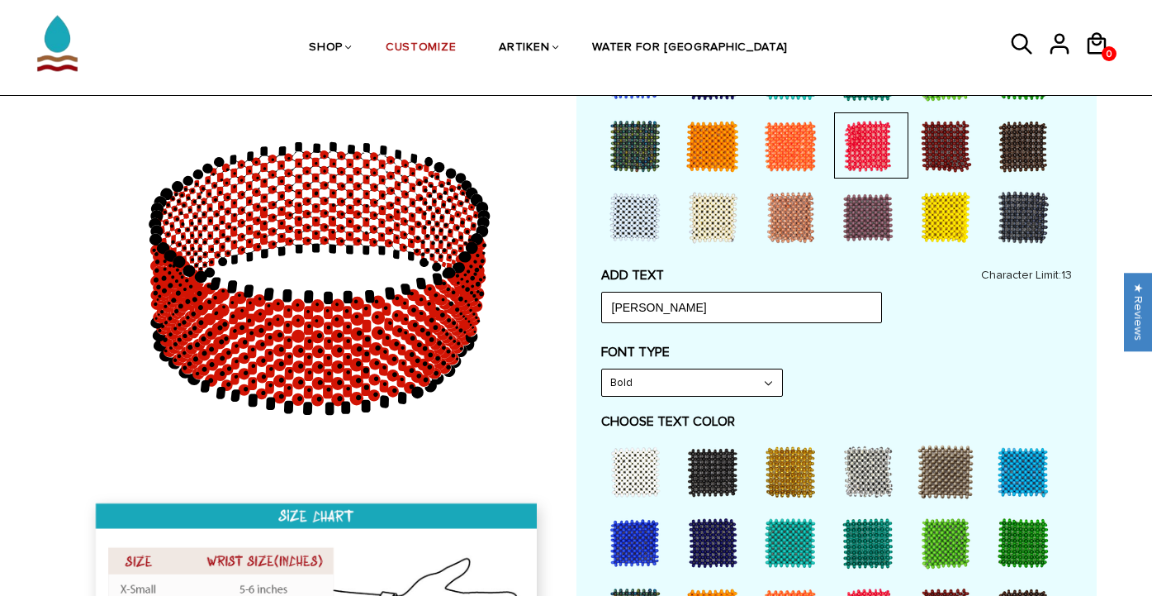
click at [619, 448] on div at bounding box center [635, 472] width 66 height 66
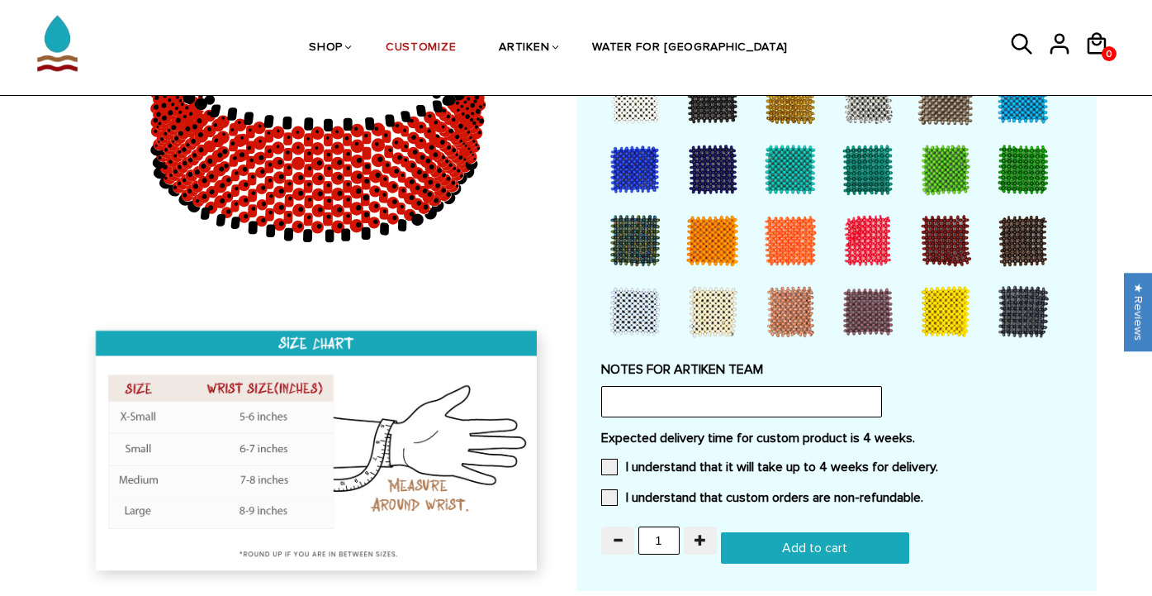
scroll to position [1326, 0]
